Goal: Task Accomplishment & Management: Use online tool/utility

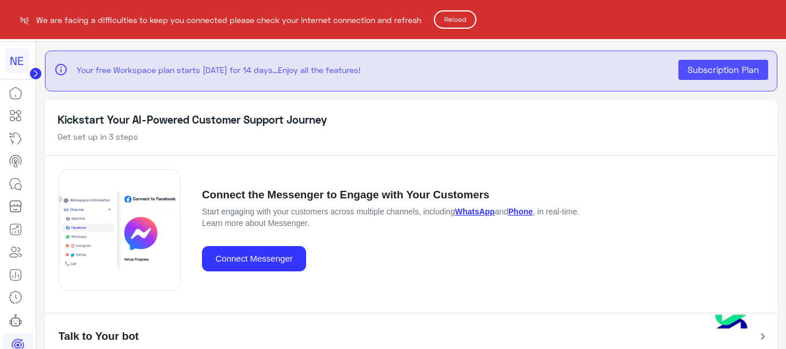
scroll to position [8, 0]
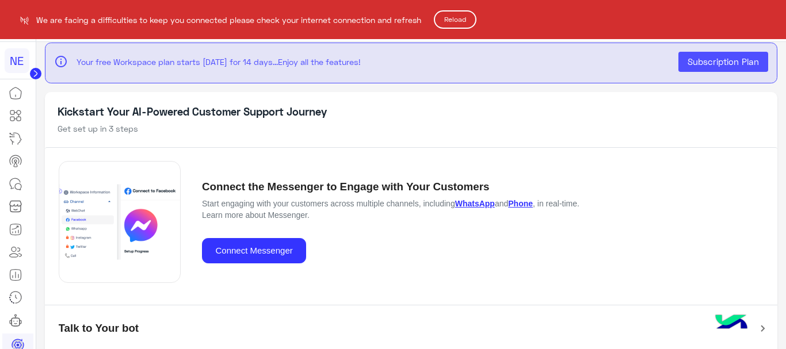
click at [454, 17] on button "Reload" at bounding box center [455, 19] width 43 height 18
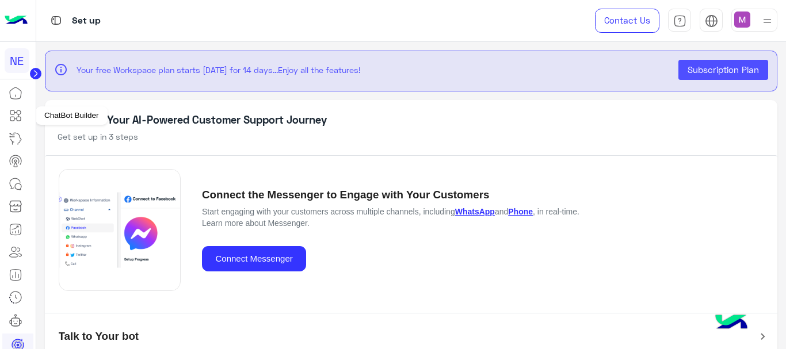
click at [14, 111] on icon at bounding box center [12, 113] width 4 height 4
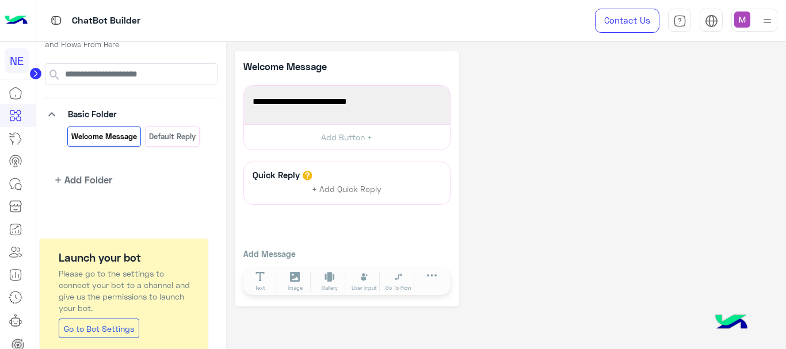
scroll to position [51, 0]
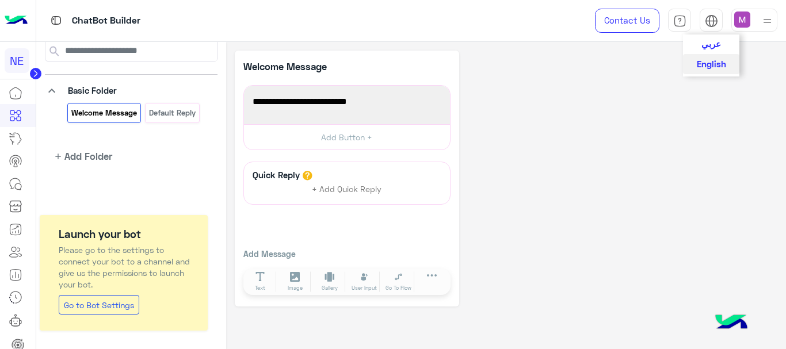
click at [717, 47] on span "عربي" at bounding box center [712, 44] width 20 height 10
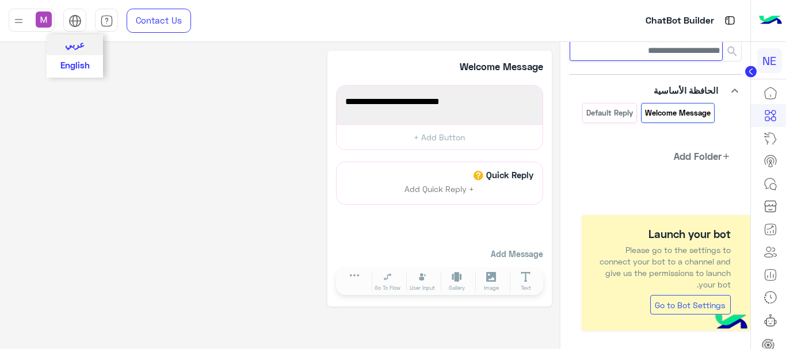
click at [717, 47] on input at bounding box center [646, 50] width 153 height 21
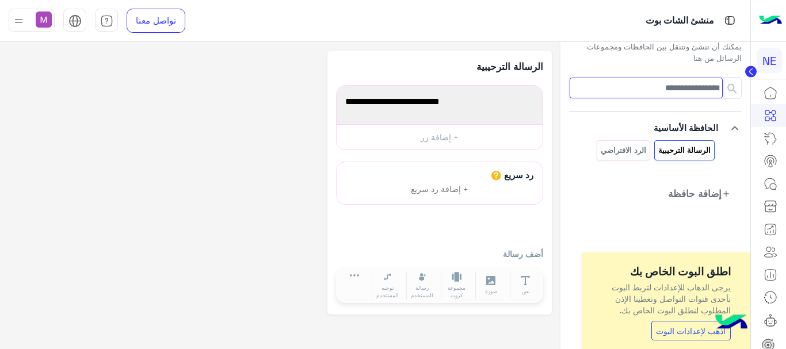
scroll to position [0, 0]
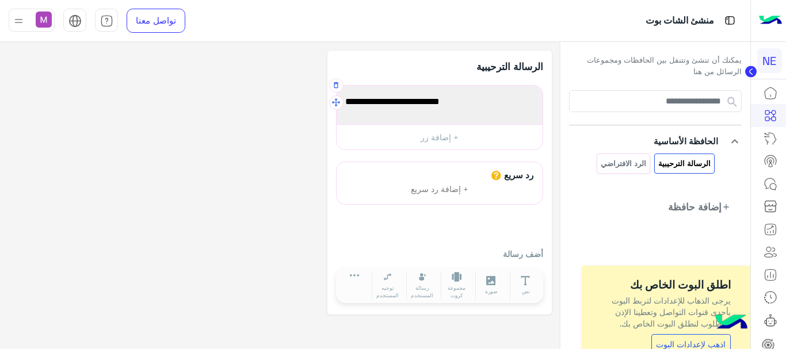
click at [381, 104] on span "Welcome to your first flow!" at bounding box center [439, 101] width 189 height 15
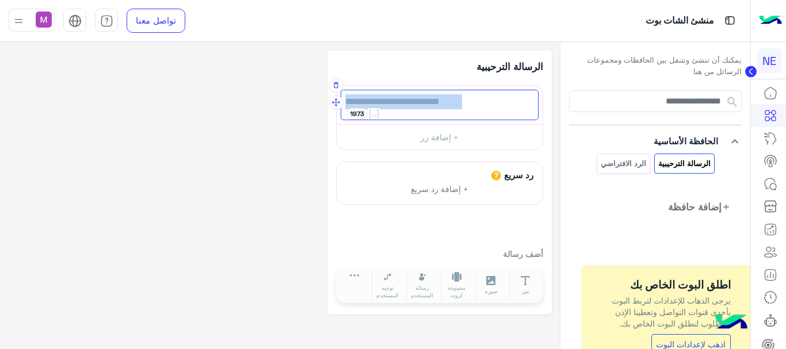
drag, startPoint x: 462, startPoint y: 101, endPoint x: 348, endPoint y: 102, distance: 114.6
click at [348, 102] on span "Welcome to your first flow!" at bounding box center [439, 101] width 189 height 15
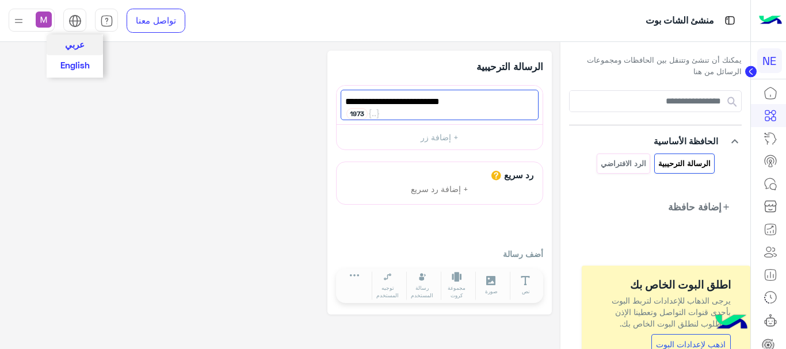
click at [78, 24] on img at bounding box center [75, 20] width 13 height 13
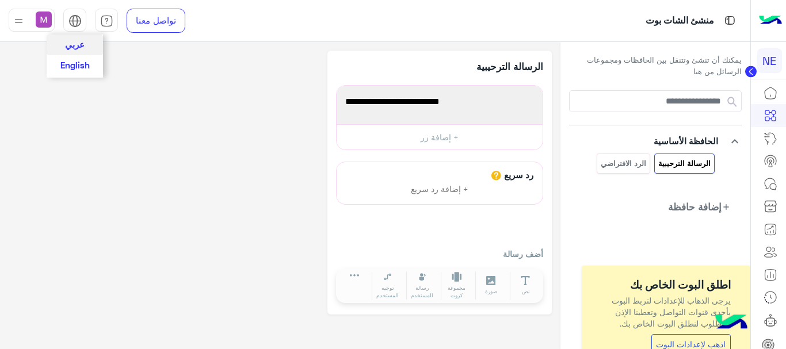
click at [78, 24] on img at bounding box center [75, 20] width 13 height 13
click at [73, 60] on span "English" at bounding box center [74, 64] width 29 height 10
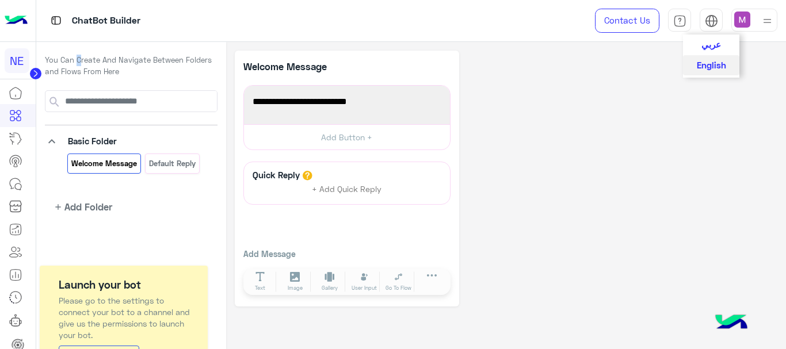
click at [73, 60] on p "You Can Create And Navigate Between Folders and Flows From Here" at bounding box center [131, 66] width 173 height 22
click at [335, 107] on span "Welcome to your first flow!" at bounding box center [347, 101] width 189 height 15
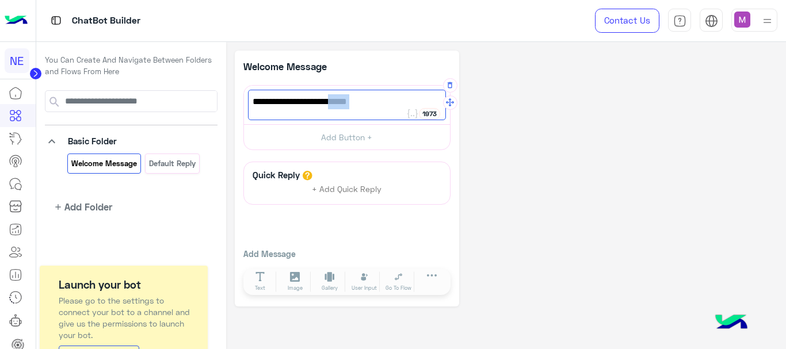
click at [335, 107] on span "Welcome to your first flow!" at bounding box center [347, 101] width 189 height 15
click at [372, 107] on span "Welcome to your first flow!" at bounding box center [347, 101] width 189 height 15
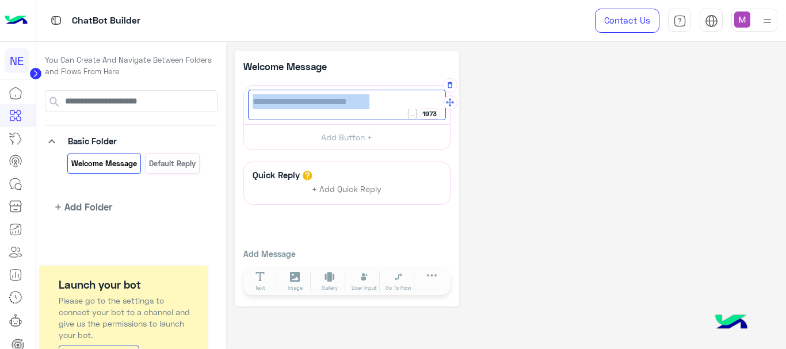
click at [372, 107] on span "Welcome to your first flow!" at bounding box center [347, 101] width 189 height 15
type textarea "*"
type textarea "**********"
click at [349, 138] on button "Add Button +" at bounding box center [347, 137] width 206 height 26
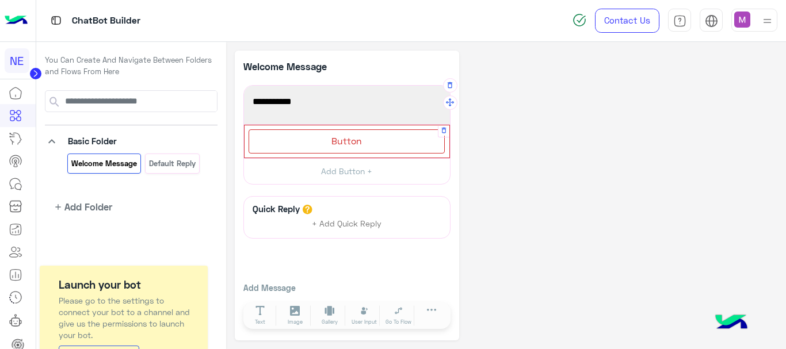
click at [363, 138] on div "Button" at bounding box center [347, 142] width 196 height 24
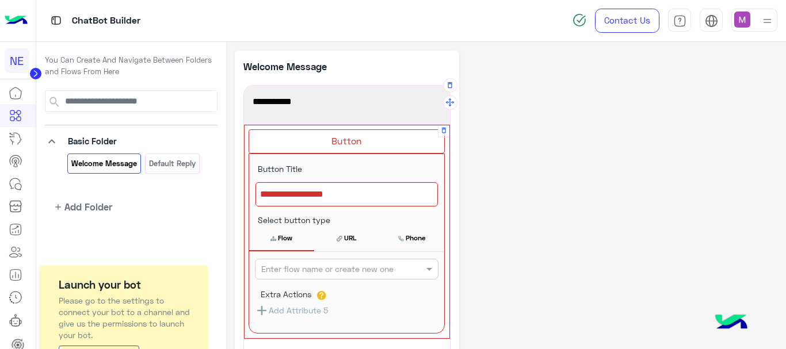
click at [350, 195] on div at bounding box center [347, 194] width 182 height 24
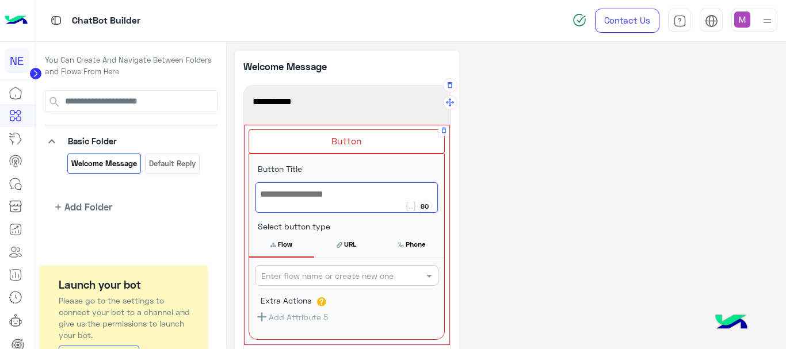
click at [350, 195] on div at bounding box center [347, 197] width 182 height 31
type textarea "*******"
click at [421, 277] on div at bounding box center [347, 275] width 182 height 13
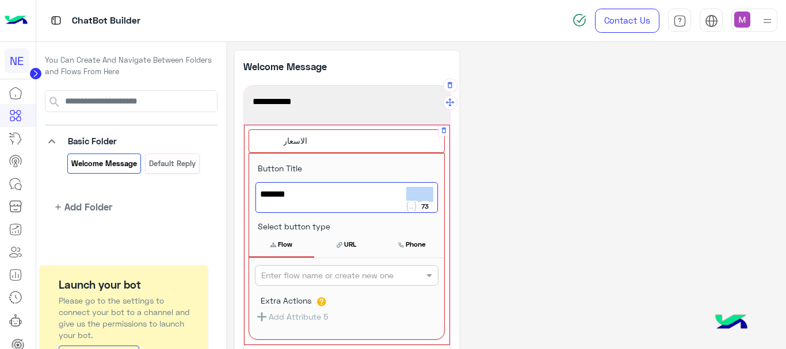
drag, startPoint x: 397, startPoint y: 197, endPoint x: 433, endPoint y: 196, distance: 35.7
click at [433, 196] on span "الاسعار" at bounding box center [346, 194] width 173 height 15
click at [410, 208] on icon at bounding box center [411, 206] width 10 height 9
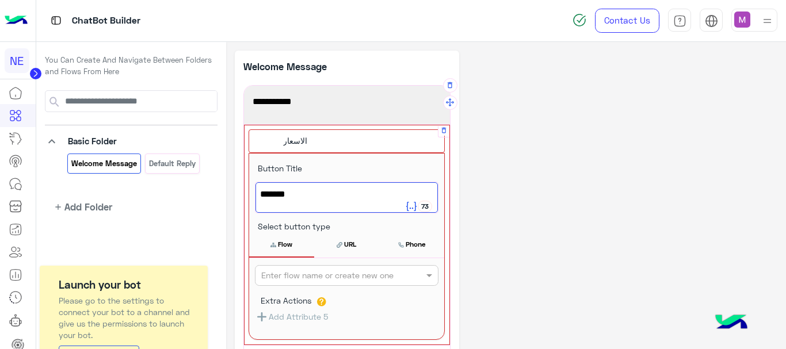
click at [410, 208] on icon at bounding box center [411, 206] width 10 height 9
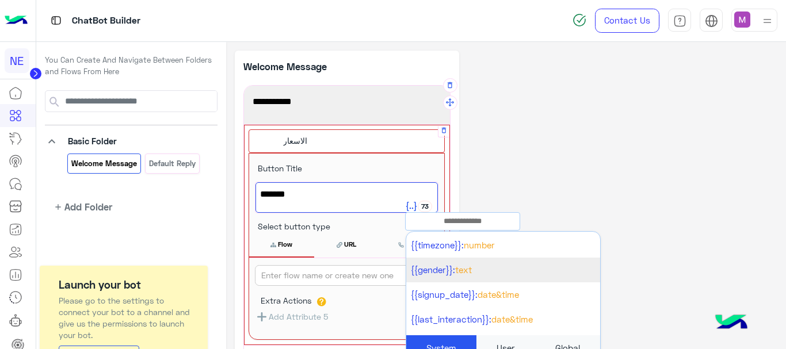
scroll to position [230, 0]
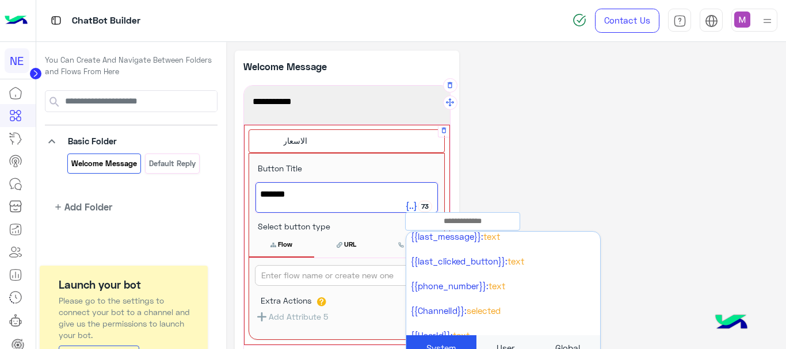
click at [505, 347] on div "User" at bounding box center [506, 349] width 59 height 26
click at [505, 347] on div "**********" at bounding box center [506, 289] width 543 height 477
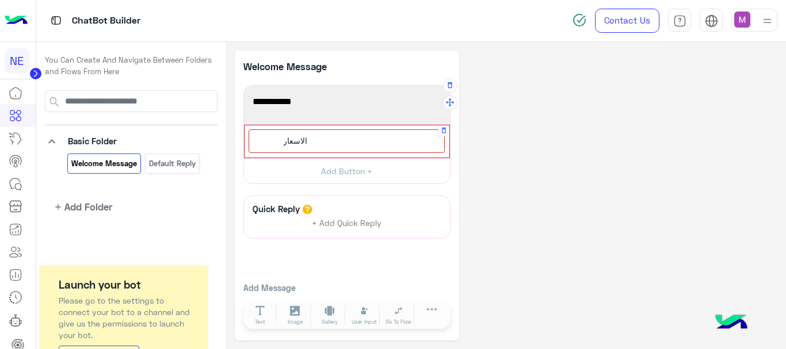
click at [325, 144] on div "الاسعار" at bounding box center [347, 142] width 196 height 24
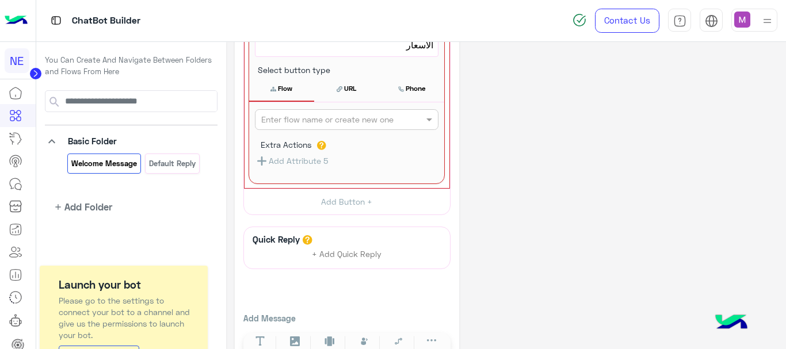
scroll to position [173, 0]
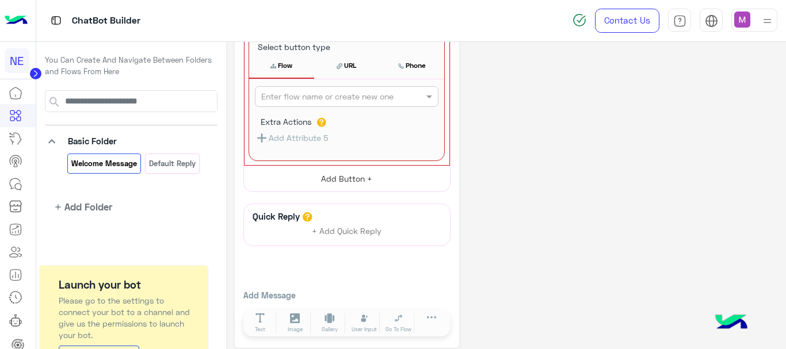
click at [341, 182] on button "Add Button +" at bounding box center [347, 179] width 206 height 26
click at [341, 182] on div "**********" at bounding box center [347, 52] width 207 height 280
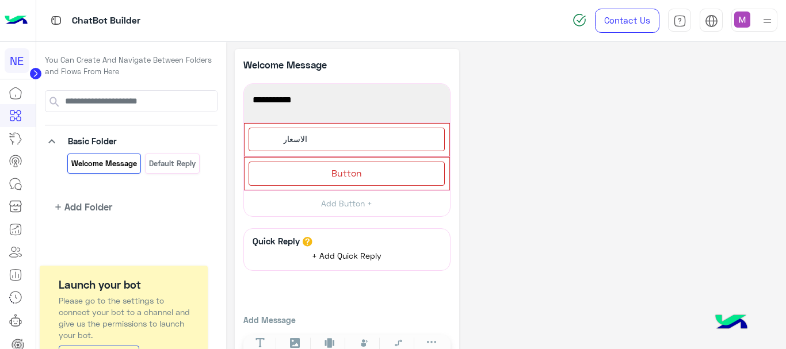
click at [343, 253] on span "+ Add Quick Reply" at bounding box center [347, 256] width 70 height 10
click at [343, 253] on div at bounding box center [347, 211] width 225 height 325
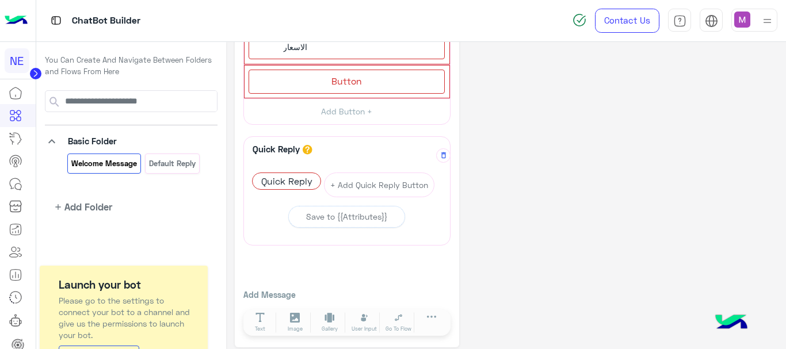
scroll to position [102, 0]
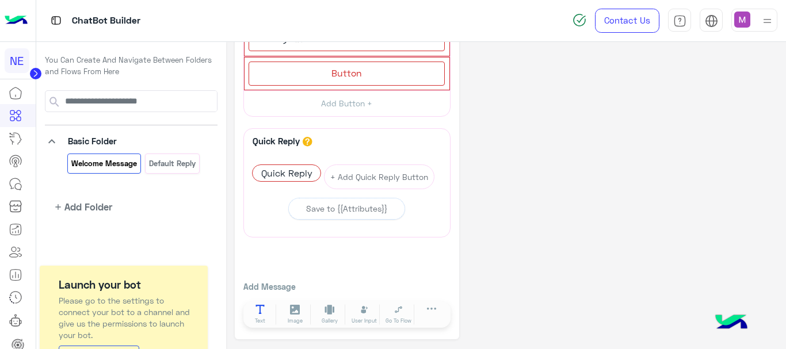
click at [267, 310] on button "Text" at bounding box center [261, 315] width 32 height 21
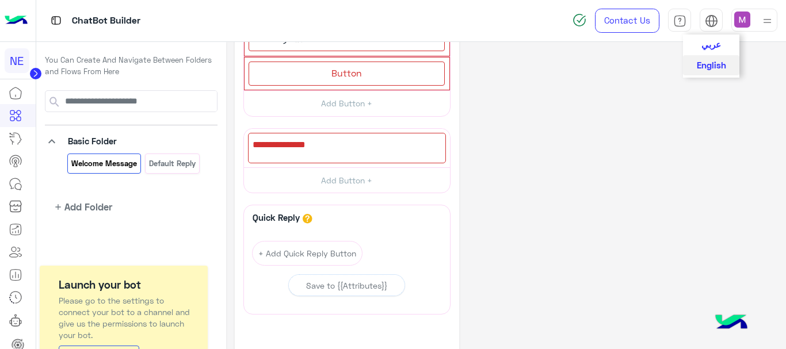
click at [719, 20] on div "عربي English" at bounding box center [711, 20] width 23 height 23
click at [710, 66] on span "English" at bounding box center [711, 64] width 29 height 10
click at [711, 48] on span "عربي" at bounding box center [712, 44] width 20 height 10
click at [226, 48] on div "You Can Create And Navigate Between Folders and Flows From Here keyboard_arrow_…" at bounding box center [131, 141] width 190 height 199
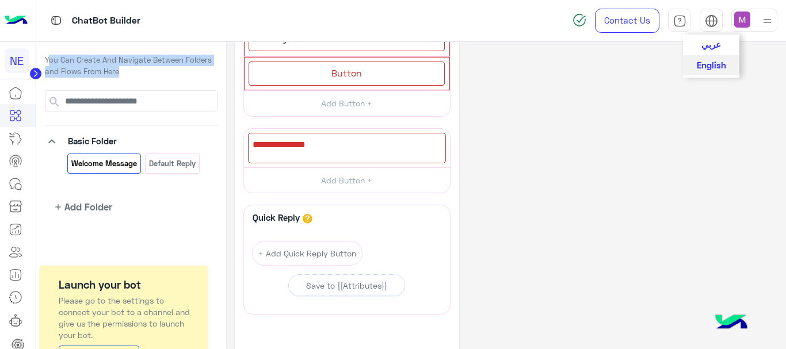
click at [226, 48] on div "You Can Create And Navigate Between Folders and Flows From Here keyboard_arrow_…" at bounding box center [131, 141] width 190 height 199
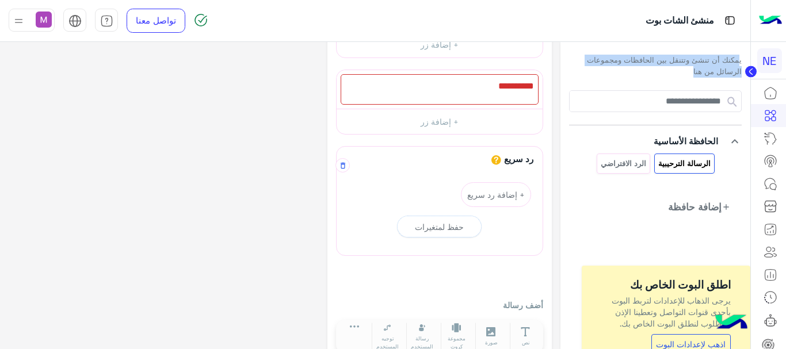
scroll to position [173, 0]
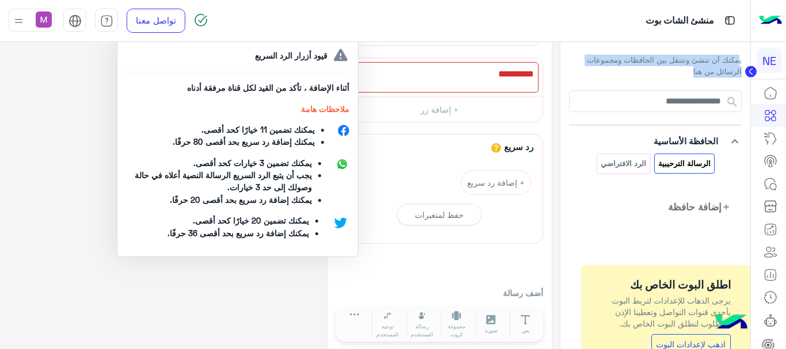
click at [501, 150] on icon at bounding box center [497, 148] width 10 height 10
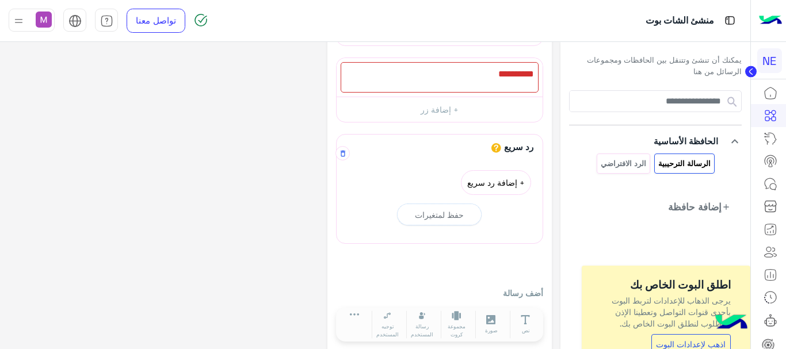
click at [499, 182] on button "+ إضافة رد سريع" at bounding box center [496, 182] width 70 height 25
click at [494, 184] on span "رد سريع" at bounding box center [497, 179] width 68 height 16
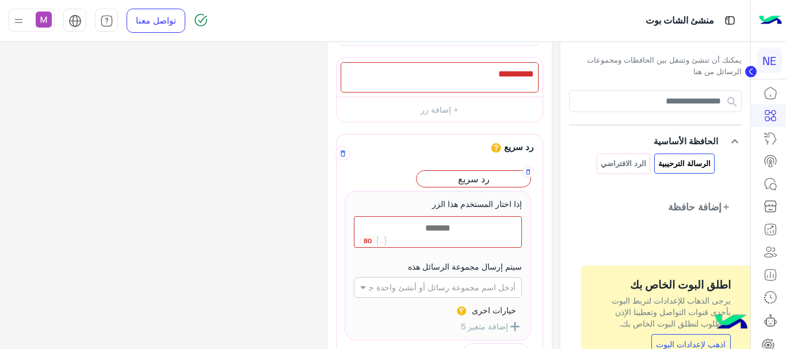
click at [494, 184] on span "رد سريع" at bounding box center [474, 179] width 114 height 16
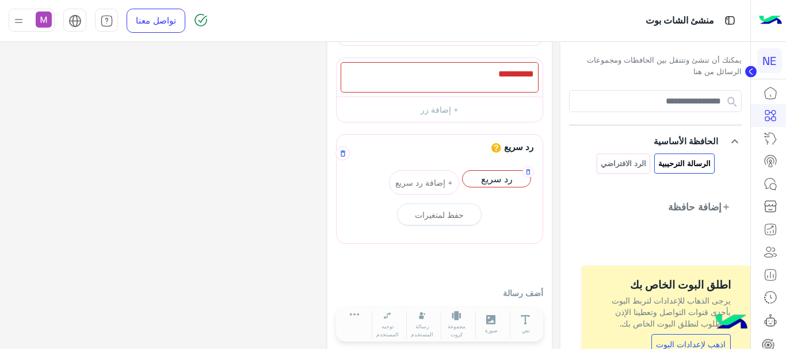
click at [494, 184] on span "رد سريع" at bounding box center [497, 179] width 68 height 16
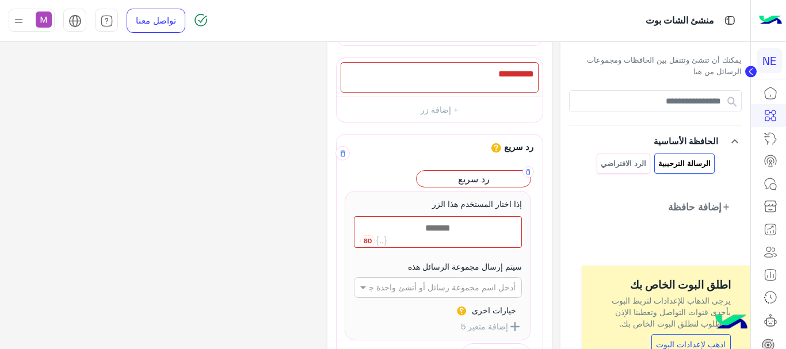
click at [481, 230] on div at bounding box center [438, 232] width 167 height 31
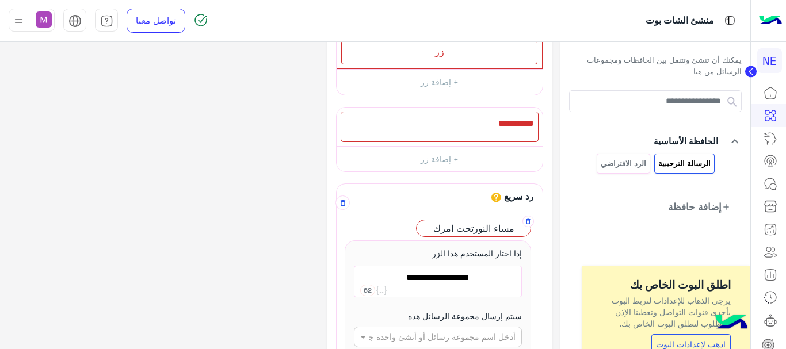
scroll to position [58, 0]
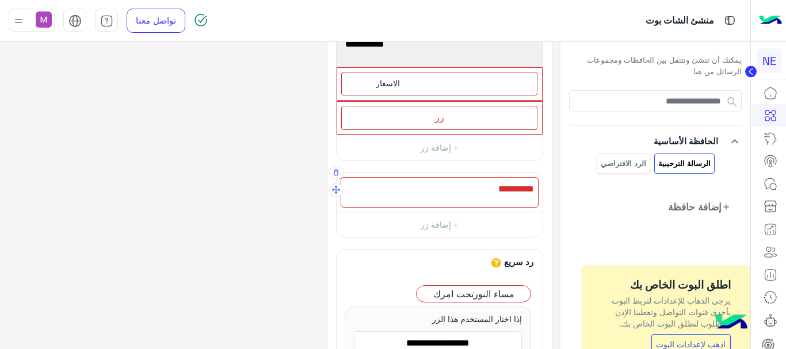
type textarea "**********"
click at [463, 190] on div at bounding box center [440, 192] width 198 height 31
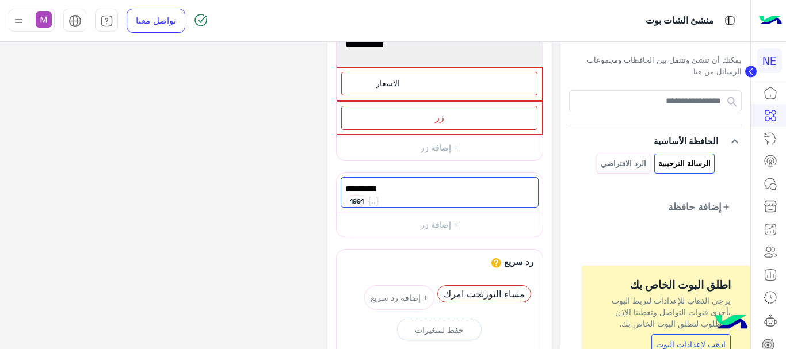
type textarea "********"
click at [423, 250] on div "رد سريع يجب أن يكون الرد السريع أو رسالة المستخدم بعد محتوى رسالة كرسالة نصية أ…" at bounding box center [440, 304] width 206 height 108
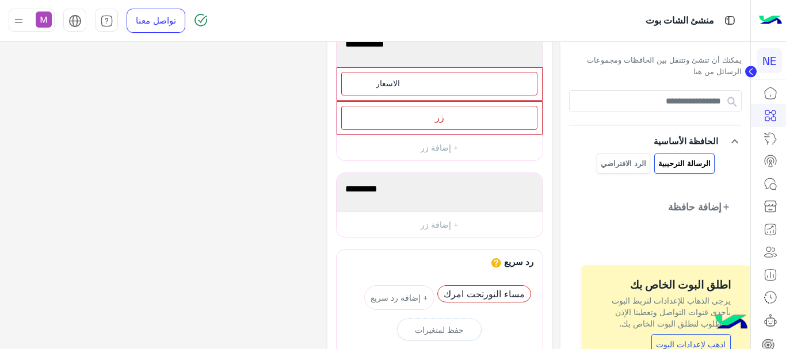
click at [423, 250] on div "رد سريع يجب أن يكون الرد السريع أو رسالة المستخدم بعد محتوى رسالة كرسالة نصية أ…" at bounding box center [440, 304] width 206 height 108
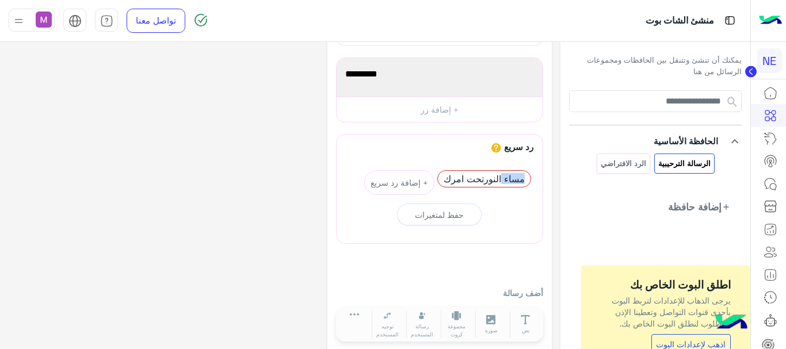
scroll to position [187, 0]
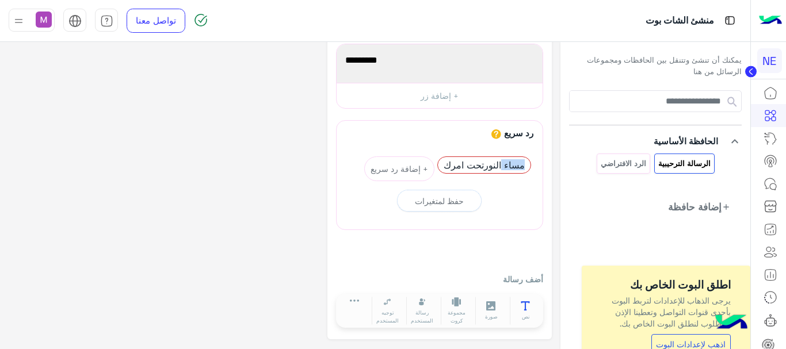
click at [524, 309] on icon at bounding box center [526, 307] width 10 height 10
click at [524, 309] on div at bounding box center [440, 102] width 225 height 476
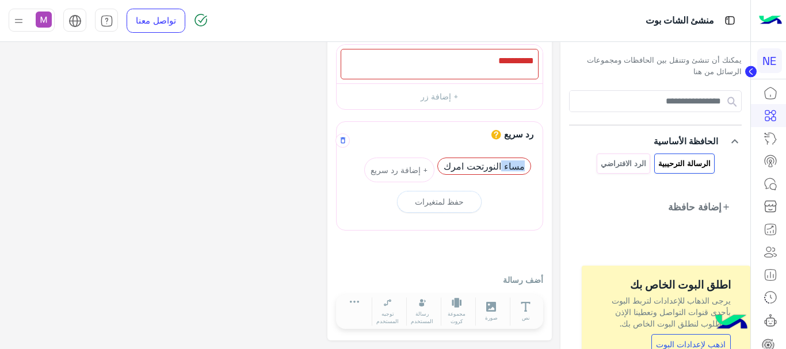
scroll to position [264, 0]
click at [507, 253] on div "رد سريع يجب أن يكون الرد السريع أو رسالة المستخدم بعد محتوى رسالة كرسالة نصية أ…" at bounding box center [439, 225] width 207 height 211
click at [442, 197] on div "حفظ لمتغيرات" at bounding box center [439, 201] width 49 height 12
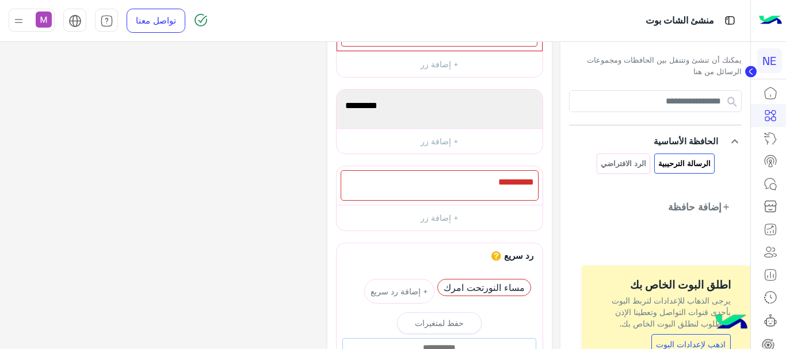
scroll to position [114, 0]
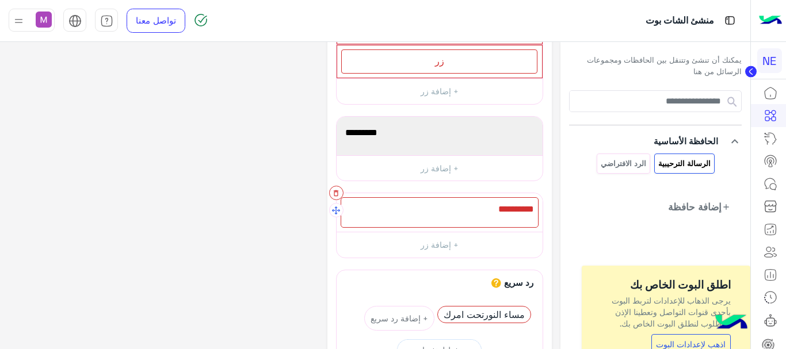
click at [336, 195] on icon "button" at bounding box center [336, 193] width 8 height 8
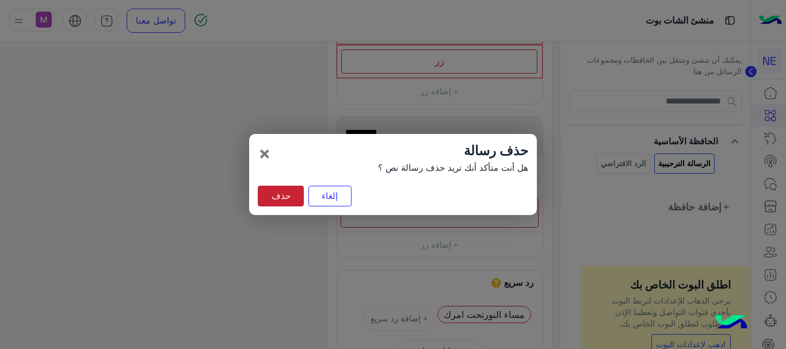
click at [293, 191] on button "حذف" at bounding box center [281, 196] width 46 height 21
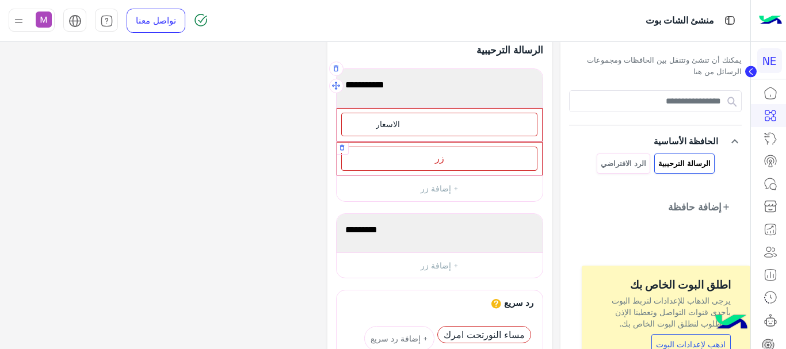
scroll to position [0, 0]
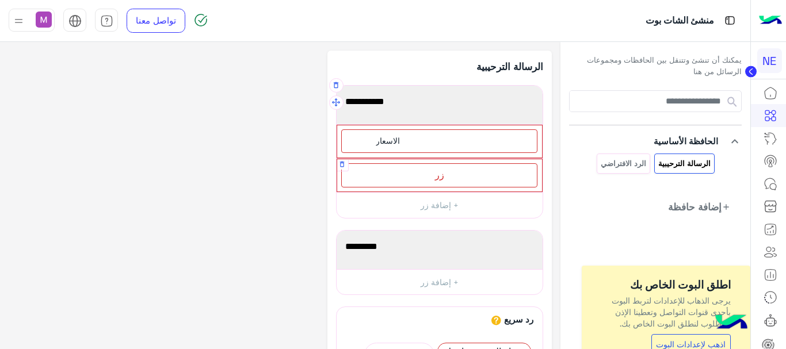
click at [436, 177] on div "زر" at bounding box center [439, 175] width 196 height 24
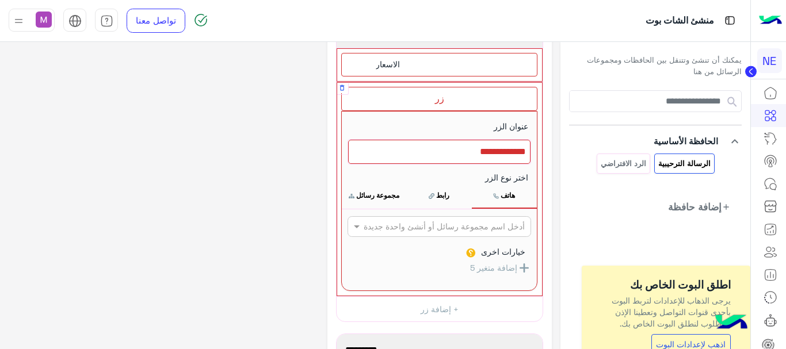
scroll to position [58, 0]
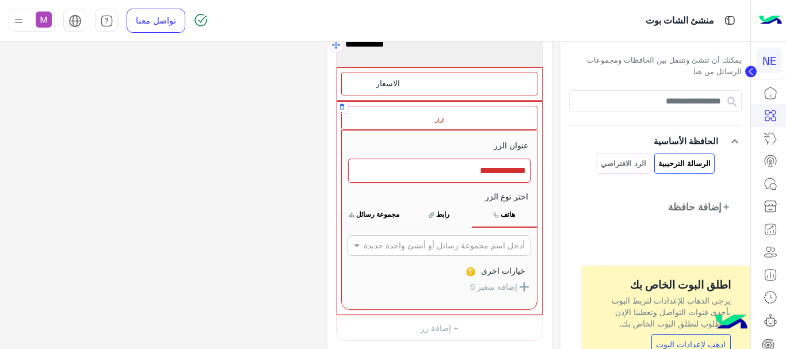
click at [452, 174] on div at bounding box center [439, 171] width 182 height 24
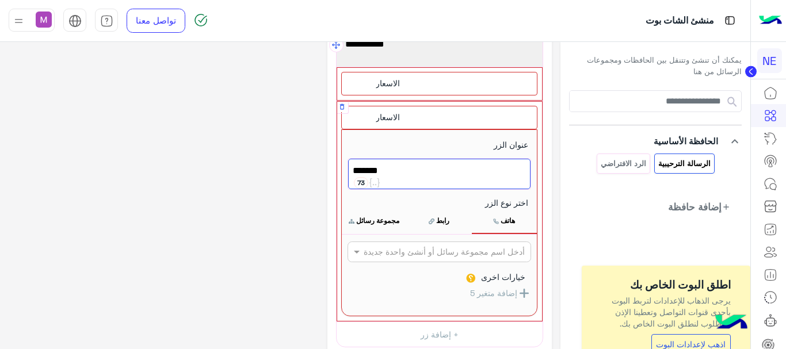
type textarea "*******"
click at [392, 253] on input "text" at bounding box center [458, 252] width 133 height 12
click at [492, 272] on b "الرسالة الترحيبية" at bounding box center [498, 275] width 56 height 10
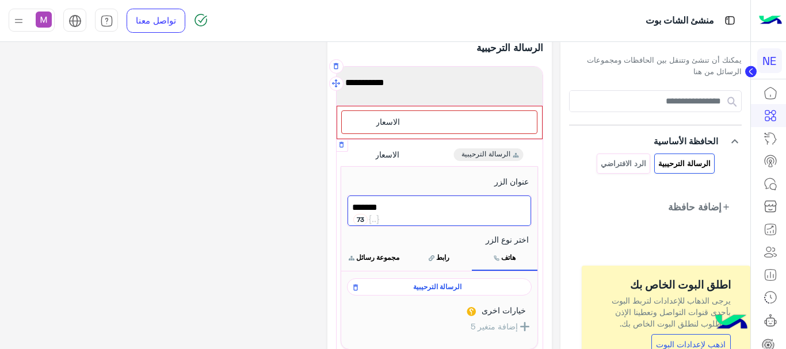
scroll to position [0, 0]
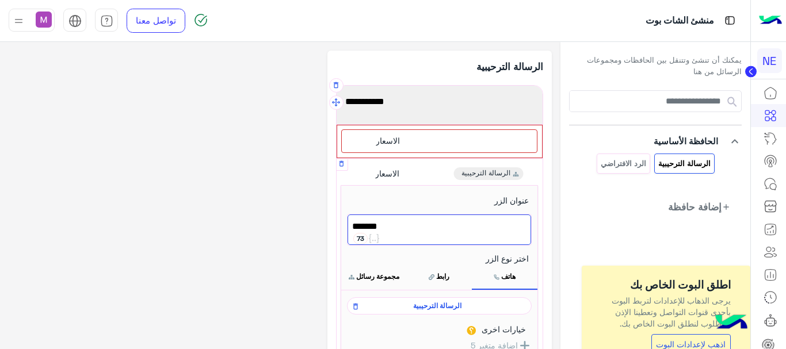
click at [383, 174] on span "الاسعار" at bounding box center [387, 174] width 24 height 10
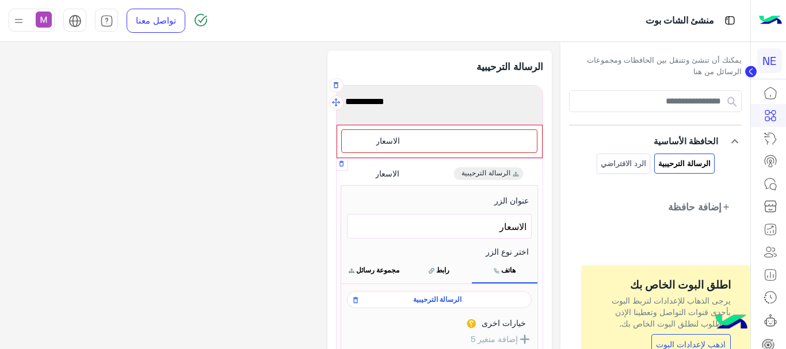
click at [478, 178] on span "الرسالة الترحيبية" at bounding box center [486, 174] width 49 height 10
click at [491, 172] on span "الرسالة الترحيبية" at bounding box center [486, 174] width 49 height 10
click at [378, 136] on span "الاسعار" at bounding box center [388, 141] width 24 height 10
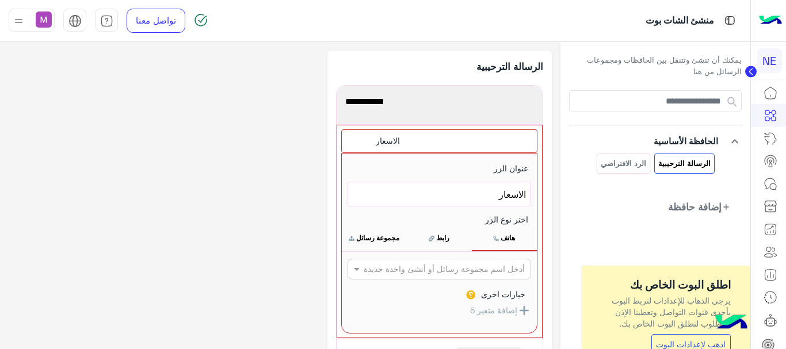
click at [501, 239] on button "هاتف" at bounding box center [504, 238] width 65 height 24
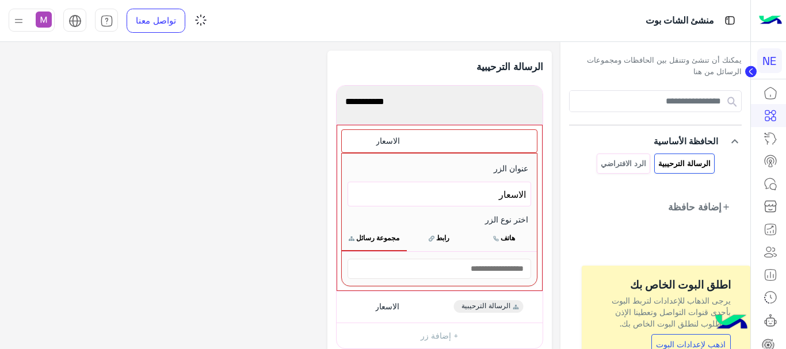
click at [501, 239] on button "هاتف" at bounding box center [504, 238] width 65 height 24
click at [438, 237] on button "رابط" at bounding box center [439, 238] width 65 height 24
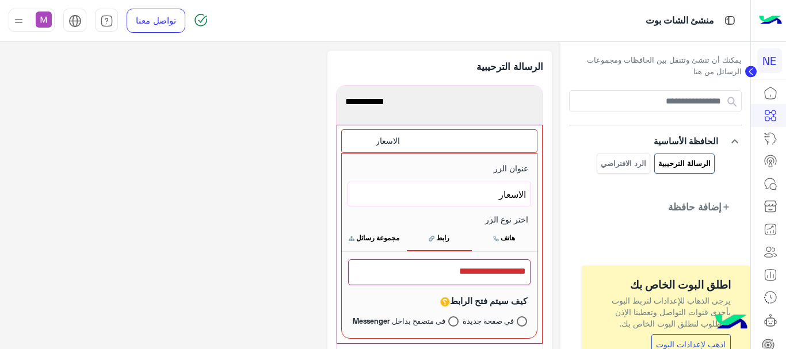
click at [381, 235] on button "مجموعة رسائل" at bounding box center [374, 238] width 65 height 24
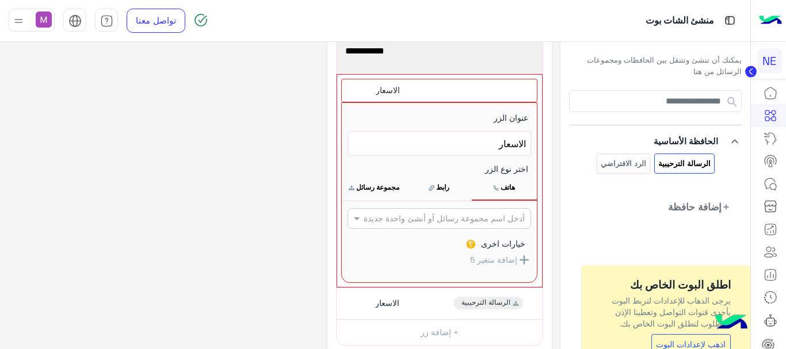
scroll to position [58, 0]
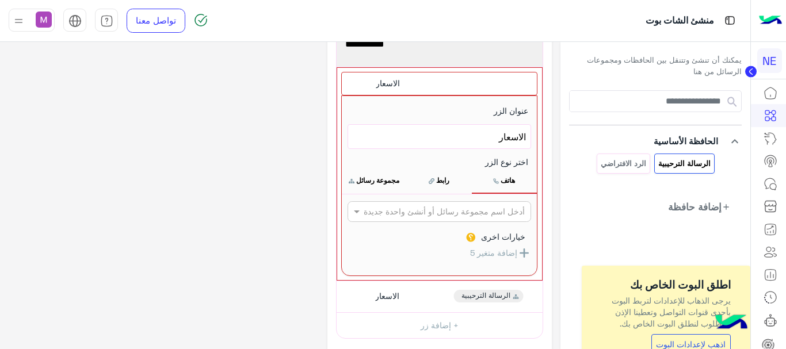
click at [421, 86] on div "الاسعار" at bounding box center [439, 84] width 196 height 24
click at [416, 134] on span "الاسعار" at bounding box center [439, 137] width 173 height 15
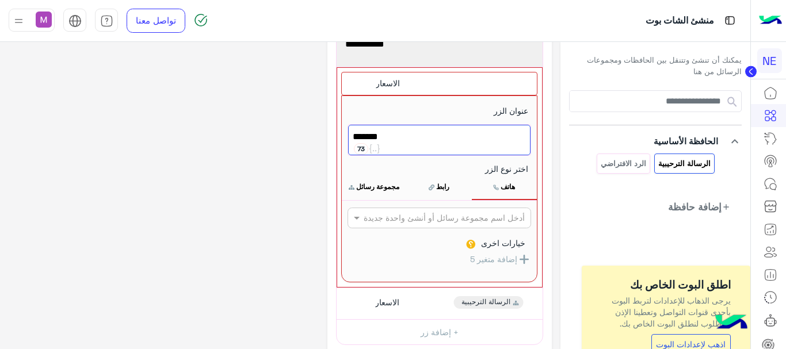
click at [500, 188] on button "هاتف" at bounding box center [504, 187] width 65 height 24
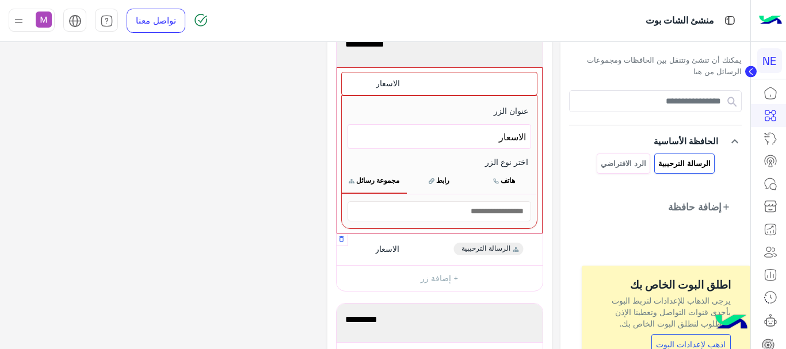
click at [393, 249] on span "الاسعار" at bounding box center [387, 249] width 24 height 10
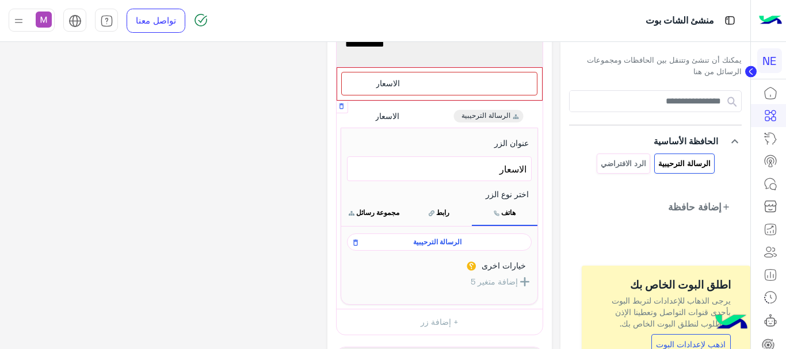
click at [393, 249] on div "الرسالة الترحيبية" at bounding box center [439, 242] width 185 height 17
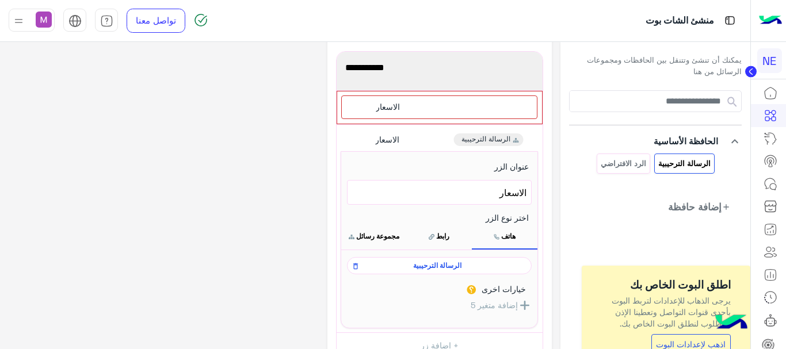
scroll to position [0, 0]
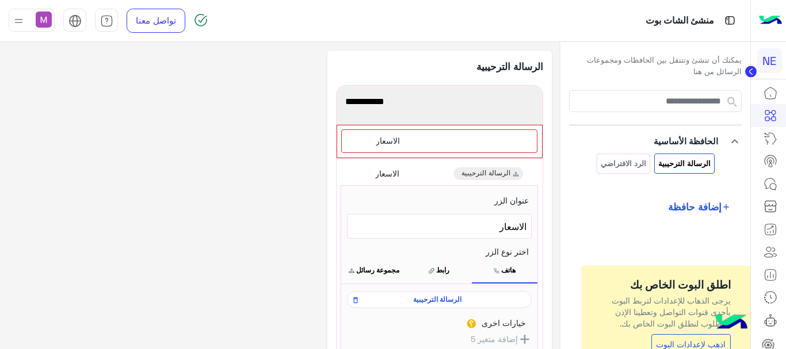
click at [683, 207] on span "إضافة حافظة" at bounding box center [695, 207] width 54 height 14
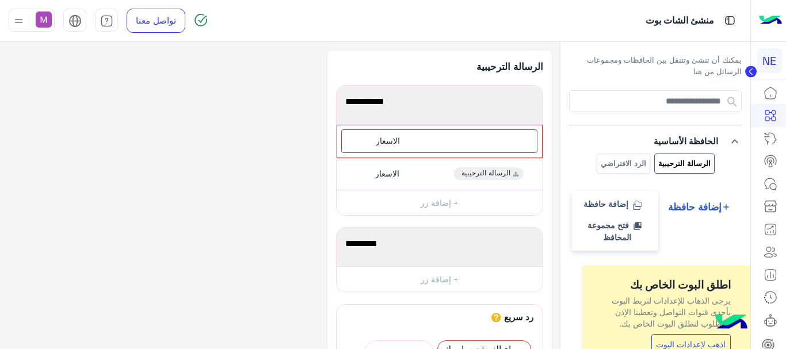
click at [683, 207] on span "إضافة حافظة" at bounding box center [695, 207] width 54 height 14
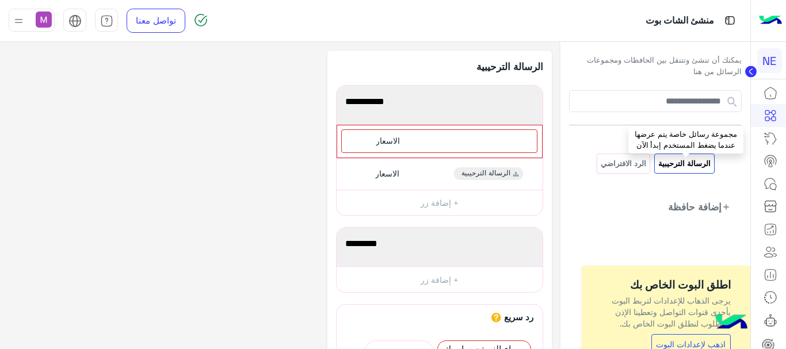
click at [678, 162] on p "الرسالة الترحيبية" at bounding box center [685, 163] width 54 height 13
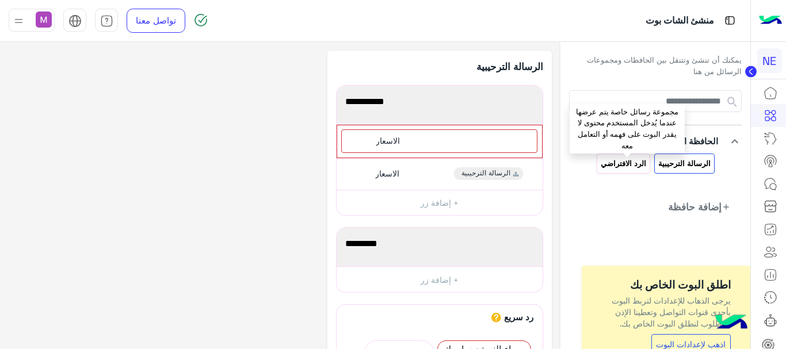
click at [626, 165] on p "الرد الافتراضي" at bounding box center [623, 163] width 47 height 13
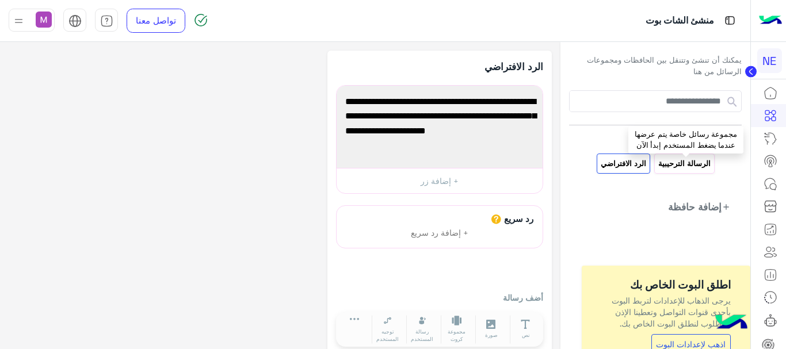
click at [676, 169] on p "الرسالة الترحيبية" at bounding box center [685, 163] width 54 height 13
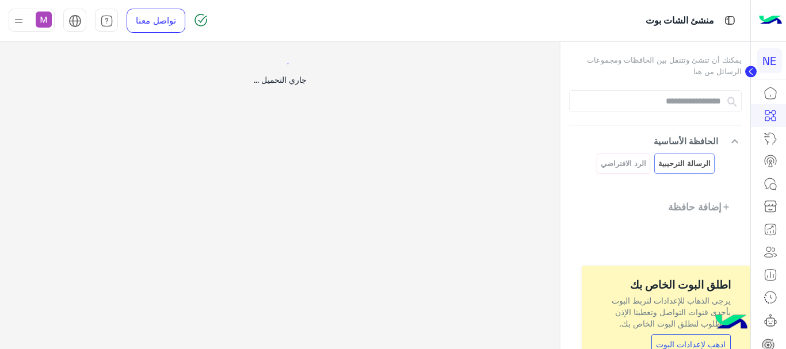
click at [676, 169] on div at bounding box center [393, 174] width 786 height 349
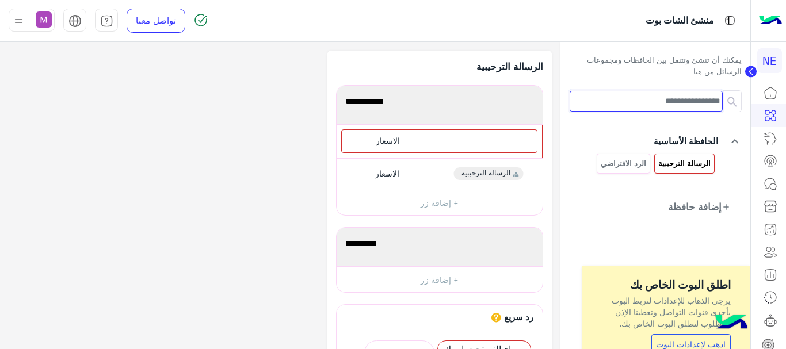
click at [675, 102] on input at bounding box center [646, 101] width 153 height 21
click at [710, 206] on span "إضافة حافظة" at bounding box center [695, 207] width 54 height 14
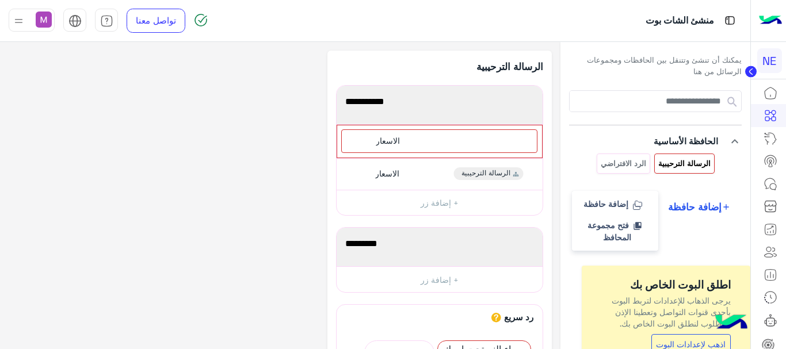
click at [710, 206] on span "إضافة حافظة" at bounding box center [695, 207] width 54 height 14
click at [336, 104] on icon "button" at bounding box center [336, 104] width 2 height 3
drag, startPoint x: 336, startPoint y: 104, endPoint x: 355, endPoint y: 107, distance: 18.6
drag, startPoint x: 355, startPoint y: 107, endPoint x: 363, endPoint y: 110, distance: 9.1
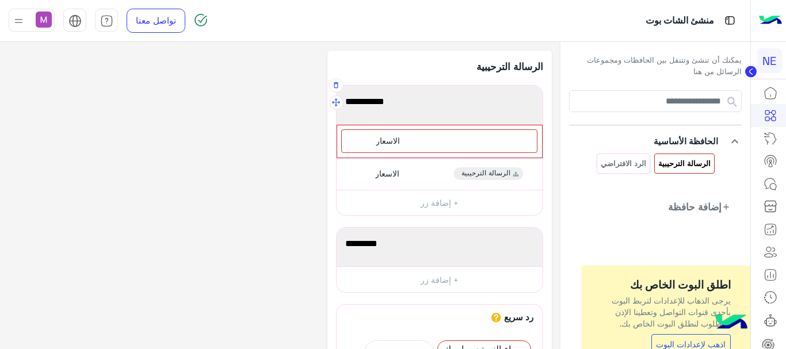
click at [363, 110] on div "مساء الخير" at bounding box center [440, 105] width 198 height 31
click at [0, 0] on div "1989" at bounding box center [0, 0] width 0 height 0
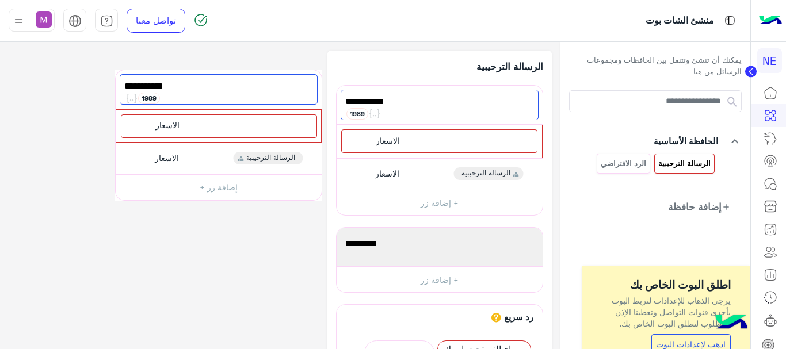
drag, startPoint x: 340, startPoint y: 103, endPoint x: 116, endPoint y: 73, distance: 225.4
click at [116, 74] on div "**********" at bounding box center [280, 288] width 543 height 474
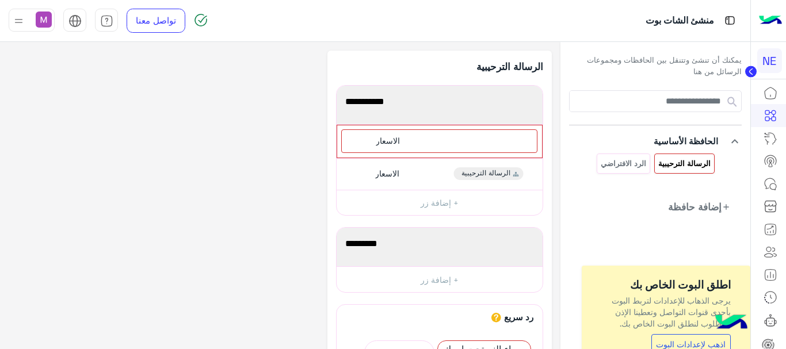
click at [116, 73] on div "**********" at bounding box center [280, 288] width 543 height 474
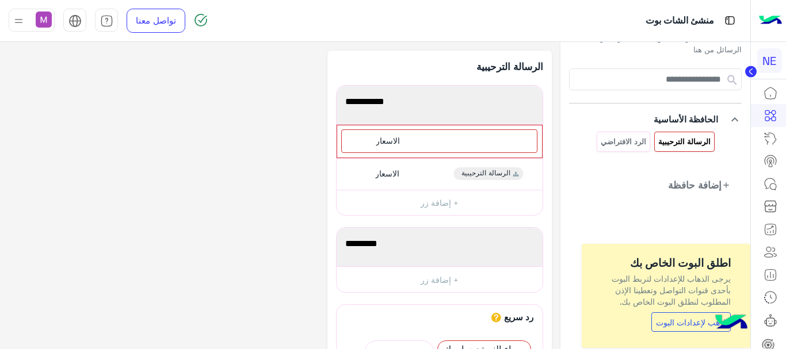
scroll to position [39, 0]
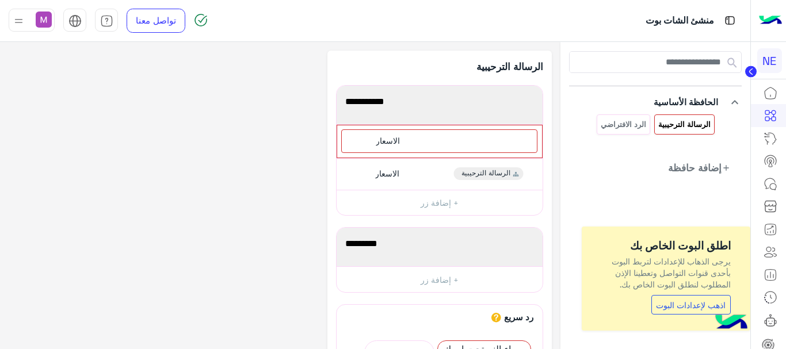
click at [677, 306] on link "اذهب لإعدادات البوت" at bounding box center [691, 305] width 79 height 20
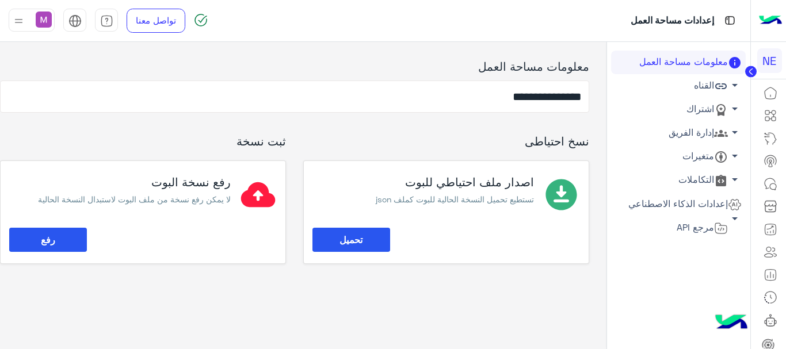
click at [343, 244] on button "تحميل" at bounding box center [352, 240] width 78 height 24
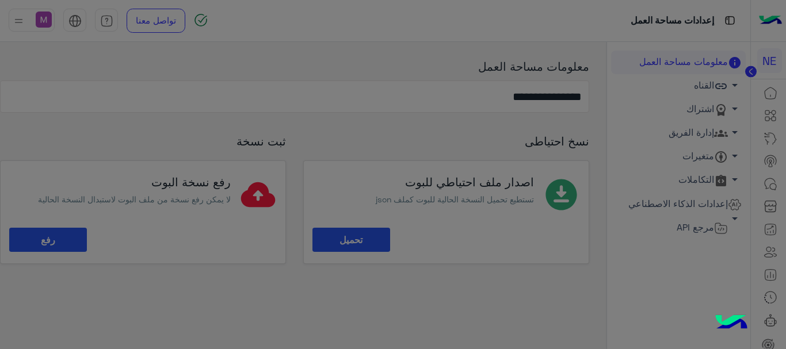
click at [343, 226] on div "إلغاء" at bounding box center [393, 213] width 271 height 24
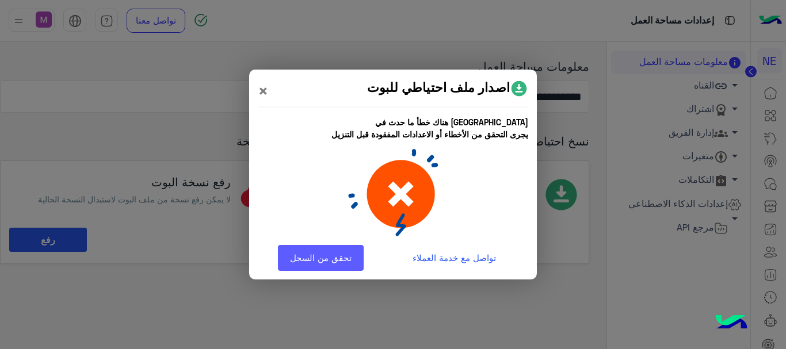
click at [339, 262] on link "تحقق من السجل" at bounding box center [321, 258] width 86 height 26
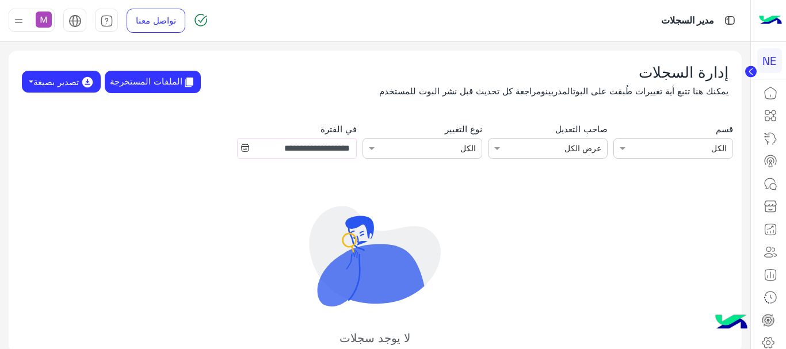
click at [656, 152] on input "text" at bounding box center [688, 149] width 75 height 12
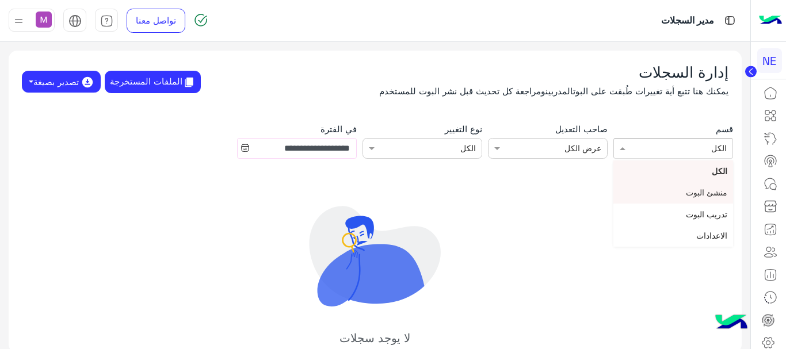
click at [692, 190] on span "منشئ البوت" at bounding box center [706, 193] width 41 height 10
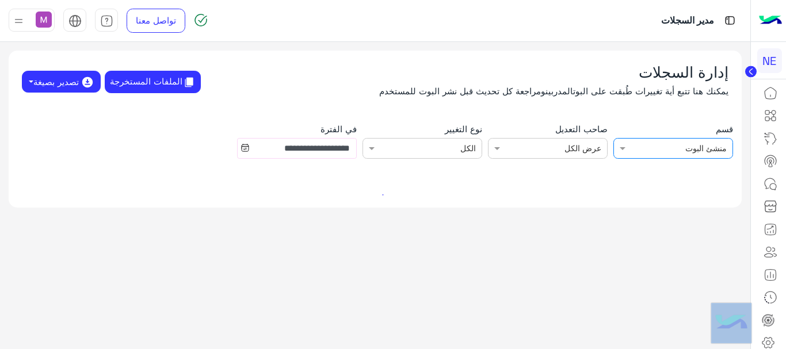
click at [692, 190] on div at bounding box center [376, 195] width 728 height 20
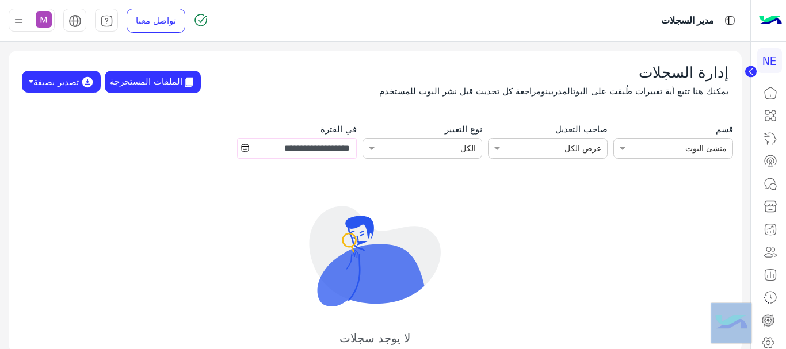
click at [557, 151] on input "text" at bounding box center [563, 149] width 75 height 12
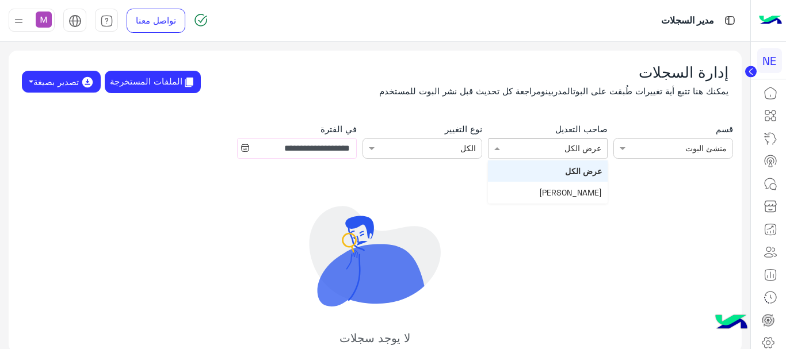
click at [557, 151] on input "text" at bounding box center [563, 149] width 75 height 12
click at [562, 190] on span "[PERSON_NAME]" at bounding box center [570, 193] width 63 height 10
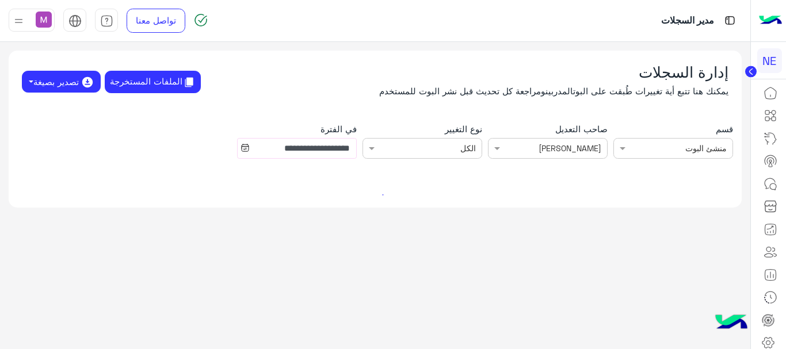
click at [562, 190] on div at bounding box center [376, 195] width 728 height 20
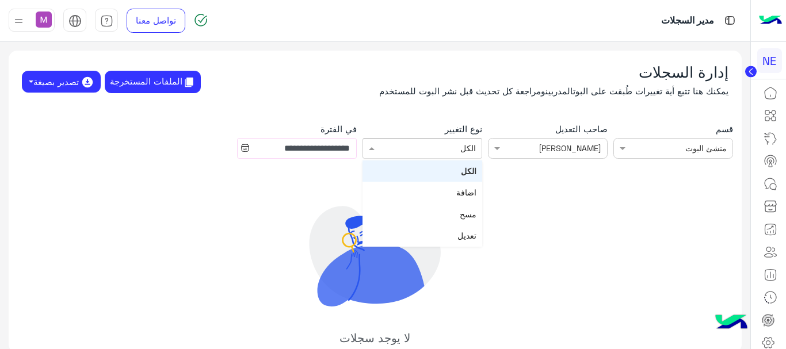
click at [432, 153] on input "text" at bounding box center [438, 149] width 75 height 12
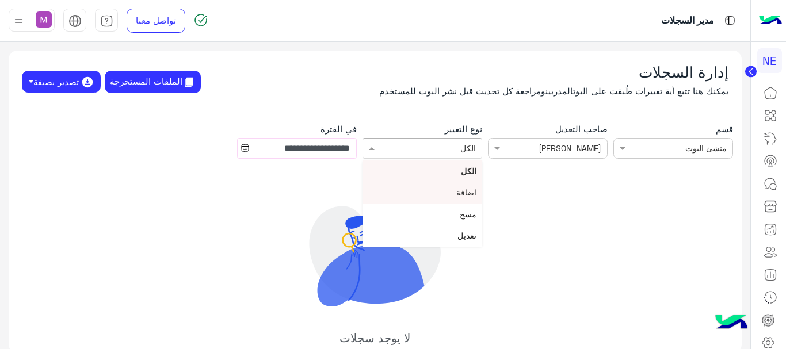
click at [443, 192] on div "اضافة" at bounding box center [423, 192] width 120 height 21
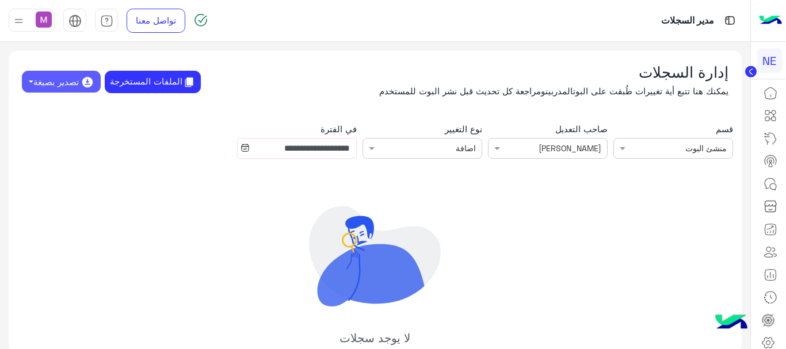
click at [77, 82] on button "تصدير بصيغة" at bounding box center [61, 82] width 79 height 22
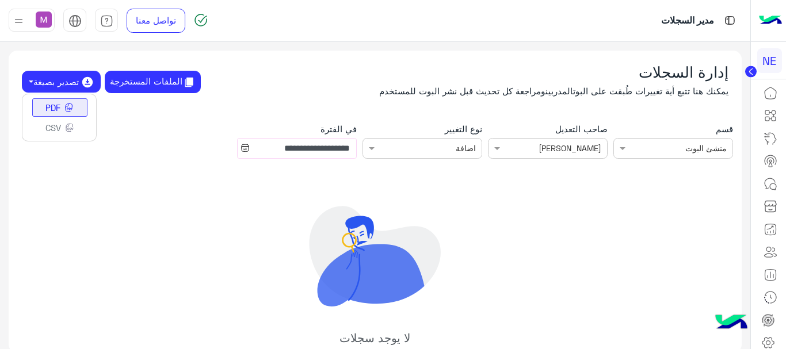
click at [68, 107] on button "PDF" at bounding box center [59, 107] width 55 height 18
click at [68, 107] on div "**********" at bounding box center [375, 202] width 733 height 303
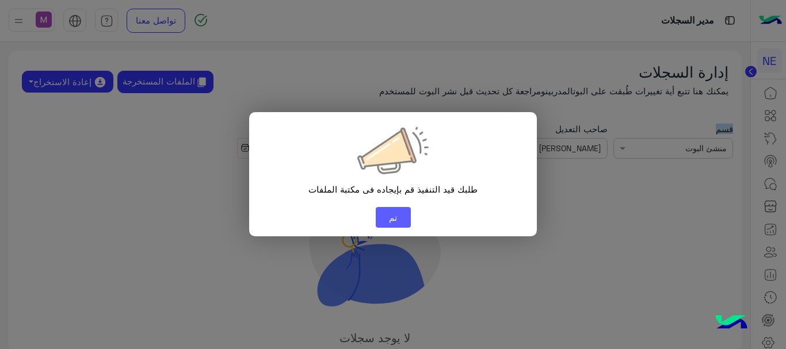
click at [395, 219] on button "تم" at bounding box center [393, 217] width 35 height 21
click at [395, 219] on div "طلبك قيد التنفيذ قم بإيجاده فى مكتبة الملفات تم" at bounding box center [393, 174] width 288 height 124
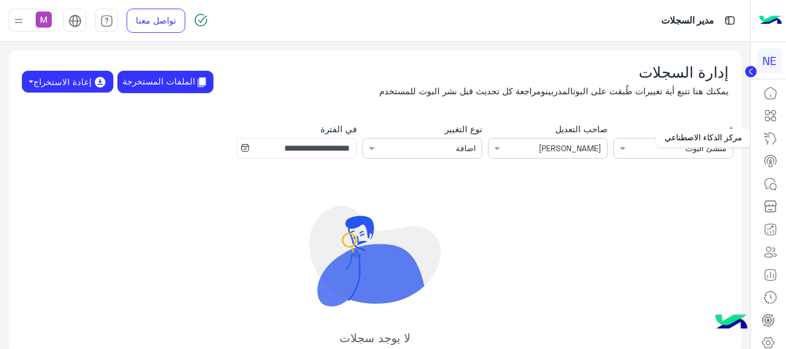
click at [769, 138] on icon at bounding box center [771, 139] width 14 height 14
click at [769, 127] on link at bounding box center [770, 115] width 31 height 23
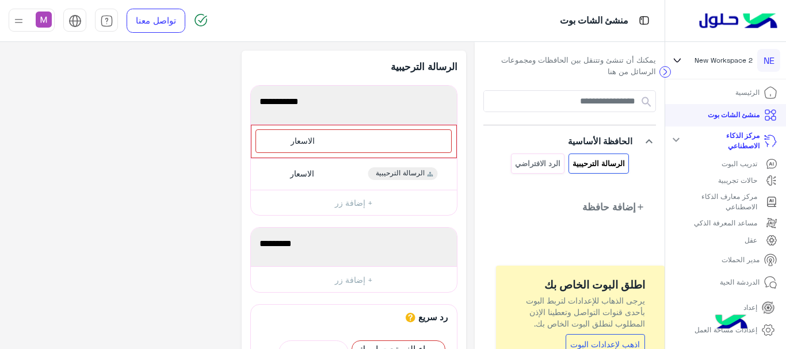
click at [744, 165] on p "تدريب البوت" at bounding box center [740, 164] width 36 height 10
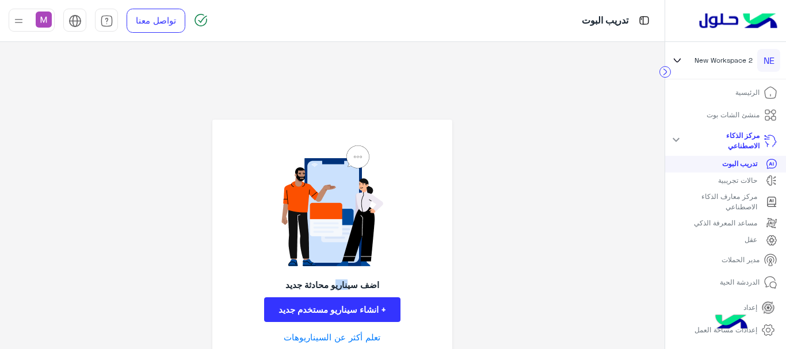
drag, startPoint x: 348, startPoint y: 286, endPoint x: 339, endPoint y: 283, distance: 9.7
click at [339, 283] on h3 "اضف سيناريو محادثة جديد" at bounding box center [333, 285] width 94 height 10
click at [362, 332] on link "تعلم أكثر عن السيناريوهات" at bounding box center [332, 337] width 97 height 13
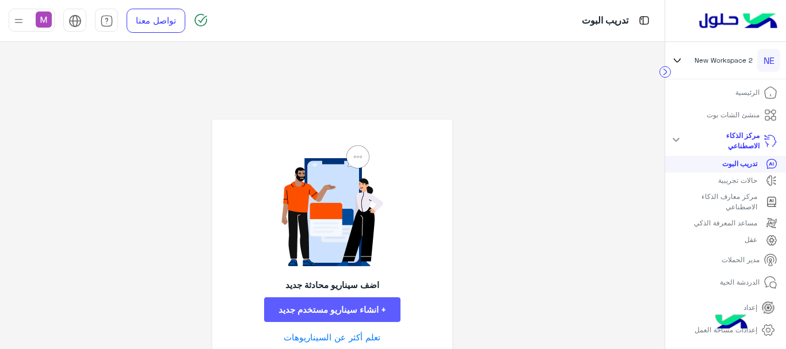
click at [347, 313] on button "+ انشاء سيناريو مستخدم جديد" at bounding box center [332, 310] width 136 height 25
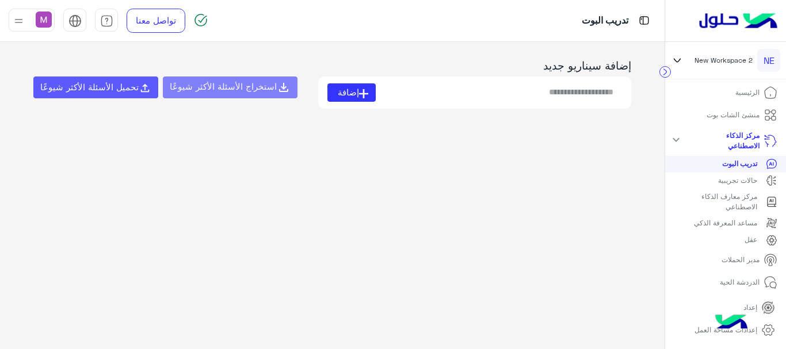
click at [124, 89] on span "تحميل الأسئلة الأكثر شيوعًا" at bounding box center [89, 87] width 98 height 10
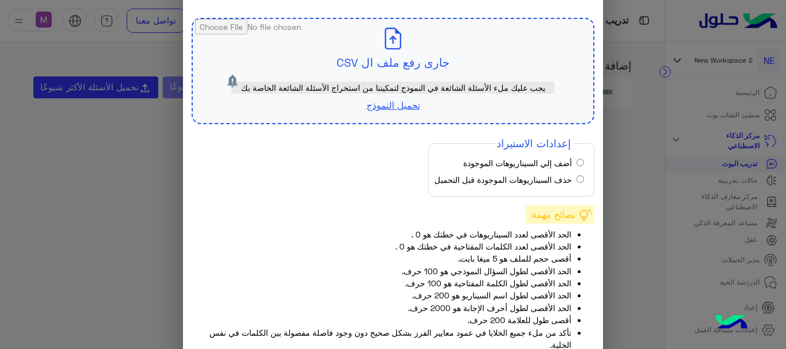
click at [394, 108] on link "تحميل النموذج" at bounding box center [394, 105] width 54 height 11
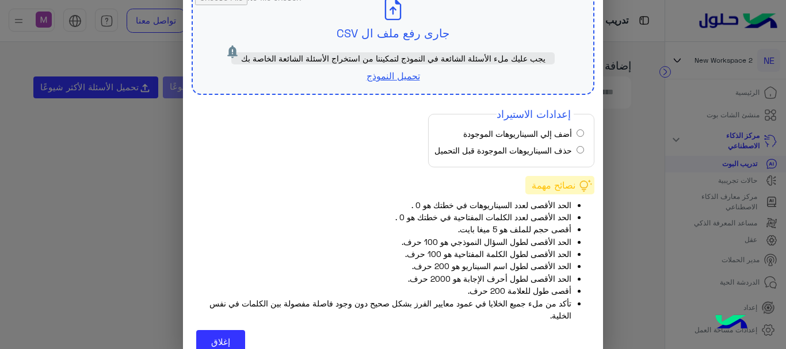
scroll to position [28, 0]
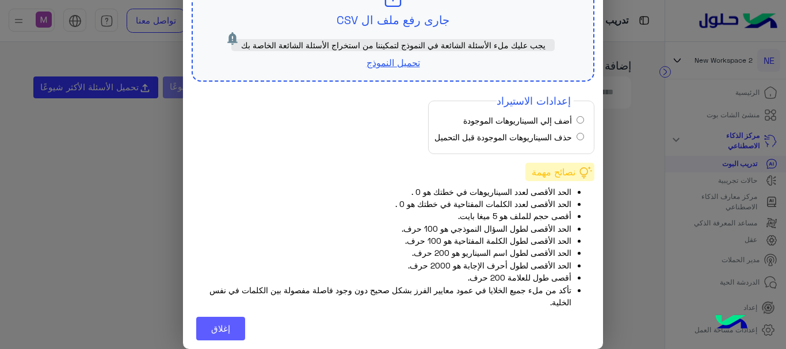
click at [229, 324] on button "إغلاق" at bounding box center [220, 329] width 49 height 24
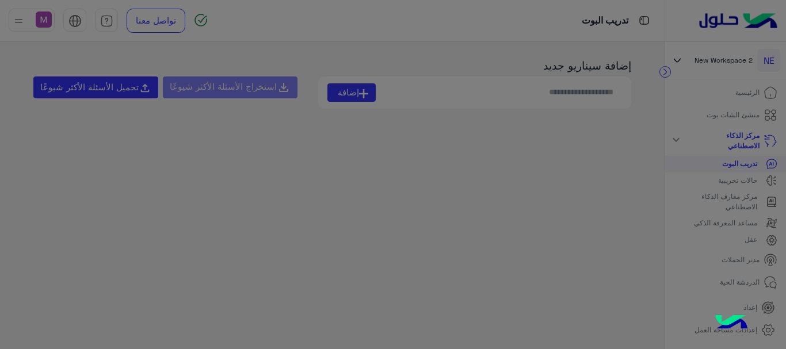
scroll to position [0, 0]
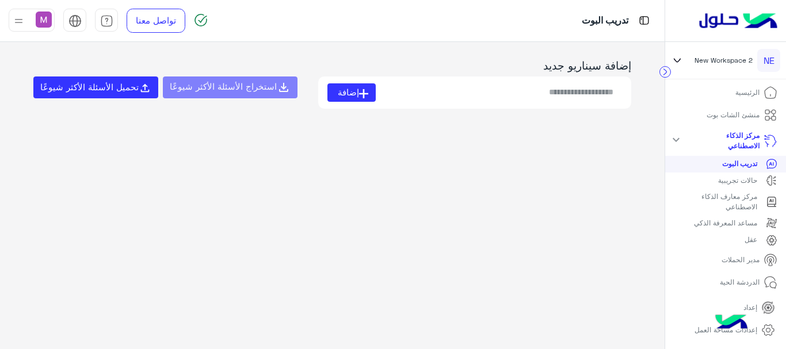
click at [738, 116] on p "منشئ الشات بوت" at bounding box center [733, 115] width 53 height 10
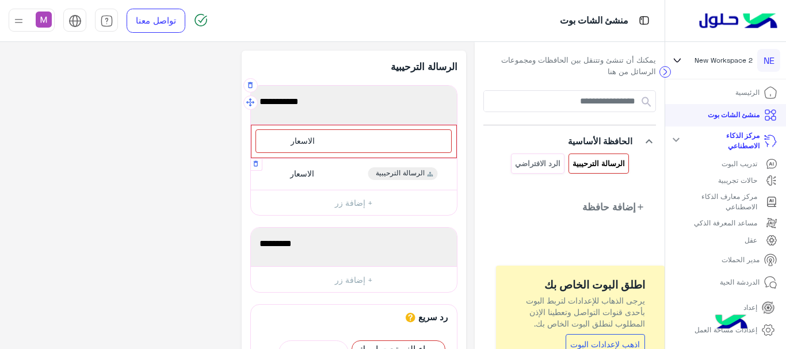
click at [278, 177] on div "الاسعار الرسالة الترحيبية" at bounding box center [353, 174] width 197 height 22
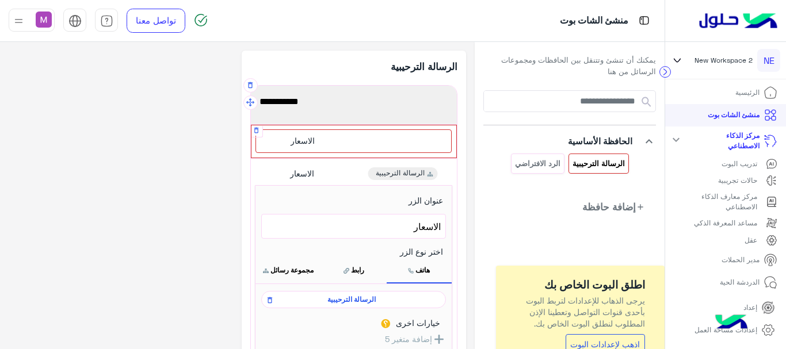
click at [324, 137] on div "الاسعار" at bounding box center [354, 142] width 196 height 24
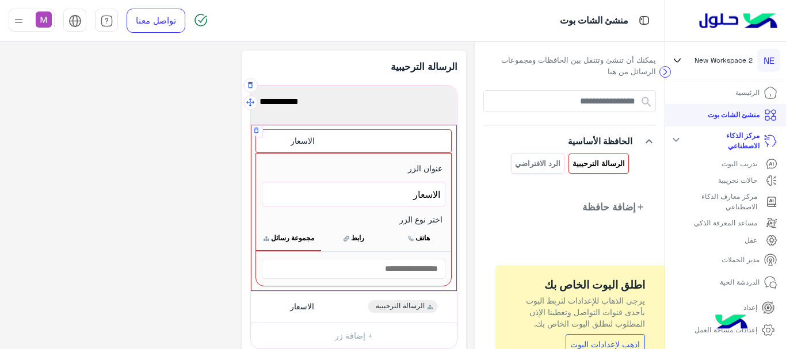
click at [324, 137] on div "الاسعار" at bounding box center [354, 142] width 196 height 24
click at [378, 273] on input "text" at bounding box center [354, 269] width 184 height 20
click at [416, 237] on button "هاتف" at bounding box center [418, 238] width 65 height 24
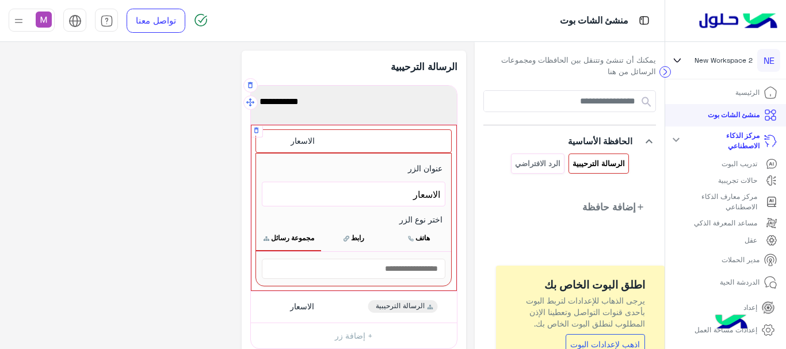
click at [416, 237] on button "هاتف" at bounding box center [418, 238] width 65 height 24
click at [384, 269] on input "text" at bounding box center [354, 269] width 184 height 20
click at [360, 270] on input "text" at bounding box center [354, 269] width 184 height 20
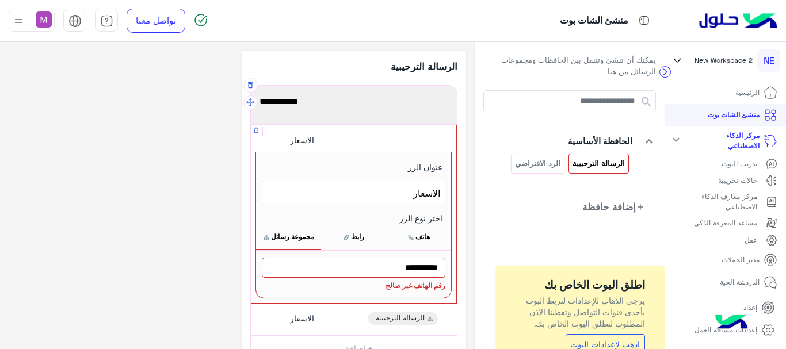
click at [370, 267] on input "**********" at bounding box center [354, 268] width 184 height 20
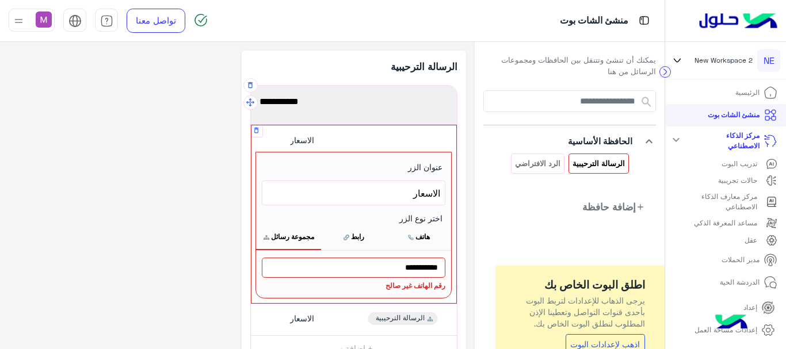
click at [370, 267] on input "**********" at bounding box center [354, 268] width 184 height 20
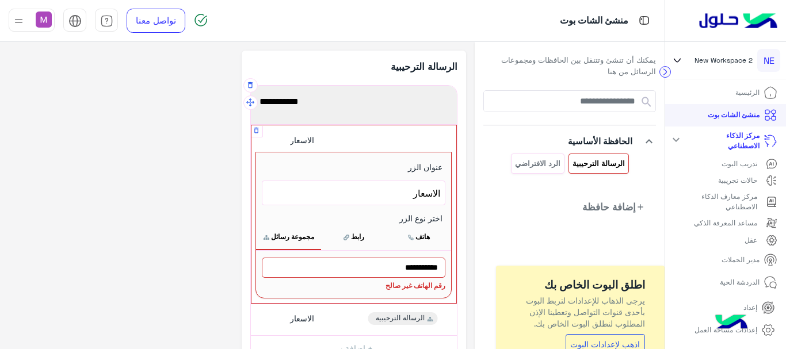
click at [370, 267] on input "**********" at bounding box center [354, 268] width 184 height 20
type input "**********"
click at [370, 295] on div "**********" at bounding box center [353, 274] width 195 height 47
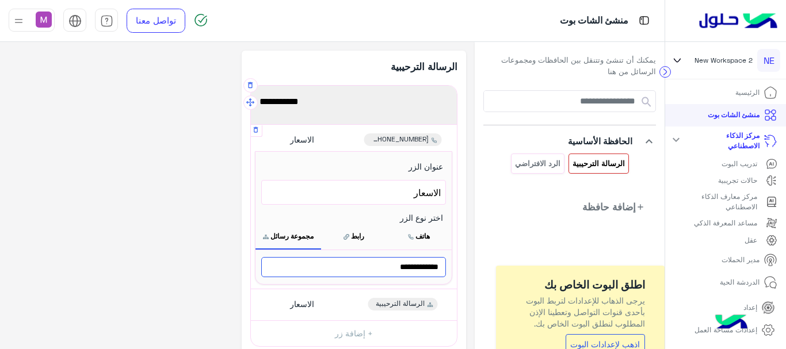
click at [324, 275] on input "**********" at bounding box center [353, 267] width 185 height 20
click at [359, 269] on input "**********" at bounding box center [353, 267] width 185 height 20
click at [413, 237] on button "هاتف" at bounding box center [419, 237] width 66 height 24
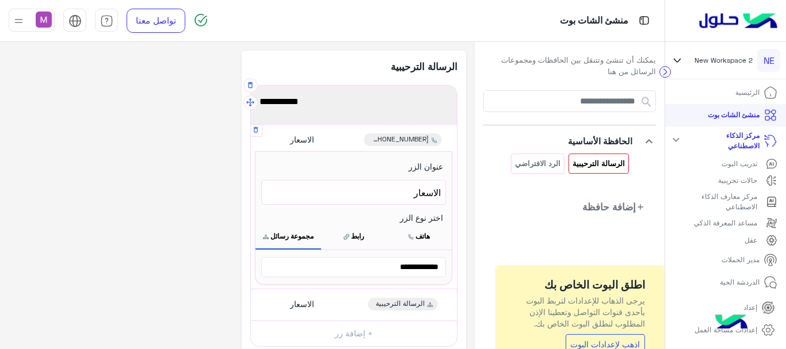
click at [287, 241] on button "مجموعة رسائل" at bounding box center [289, 237] width 66 height 24
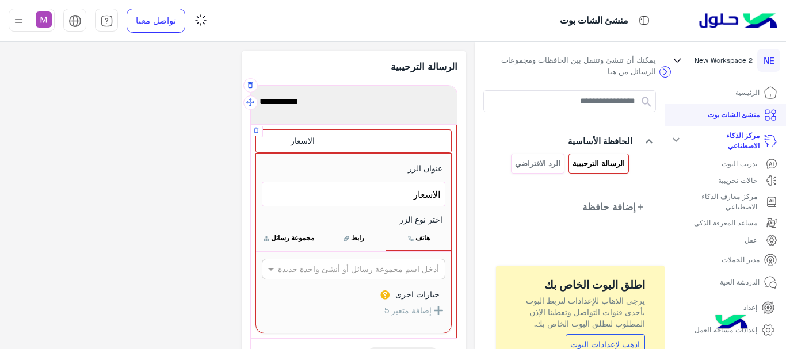
click at [287, 241] on button "مجموعة رسائل" at bounding box center [288, 238] width 65 height 24
click at [292, 238] on button "مجموعة رسائل" at bounding box center [288, 238] width 65 height 24
click at [351, 240] on button "رابط" at bounding box center [353, 238] width 65 height 24
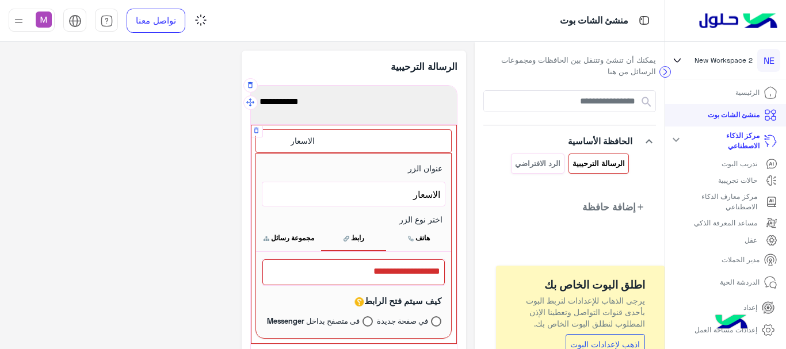
click at [351, 240] on button "رابط" at bounding box center [353, 238] width 65 height 24
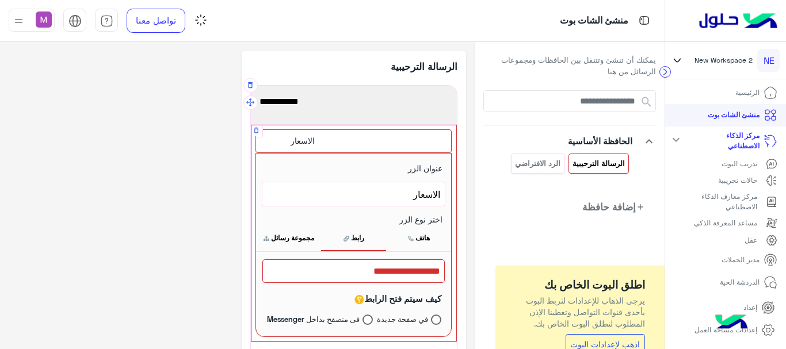
click at [295, 238] on button "مجموعة رسائل" at bounding box center [288, 238] width 65 height 24
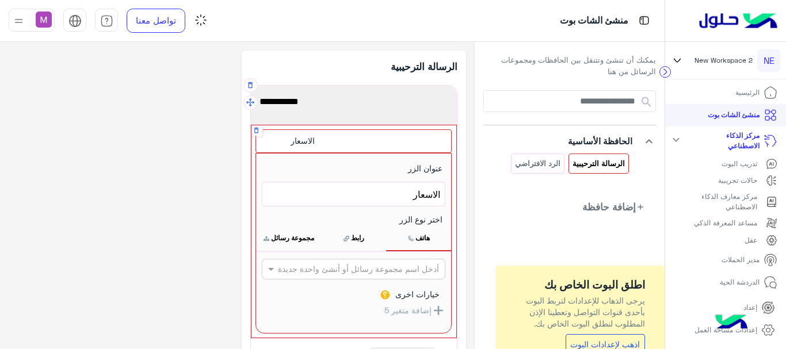
click at [295, 238] on button "مجموعة رسائل" at bounding box center [288, 238] width 65 height 24
click at [294, 233] on button "مجموعة رسائل" at bounding box center [288, 238] width 65 height 24
click at [294, 234] on button "مجموعة رسائل" at bounding box center [288, 238] width 65 height 24
click at [296, 269] on div at bounding box center [354, 269] width 182 height 13
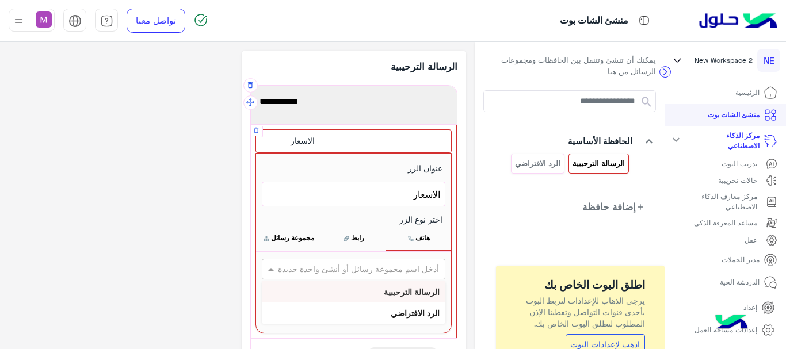
click at [397, 292] on b "الرسالة الترحيبية" at bounding box center [412, 292] width 56 height 10
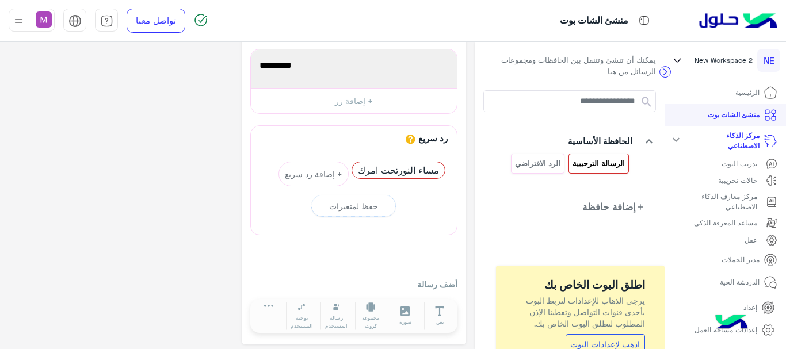
scroll to position [359, 0]
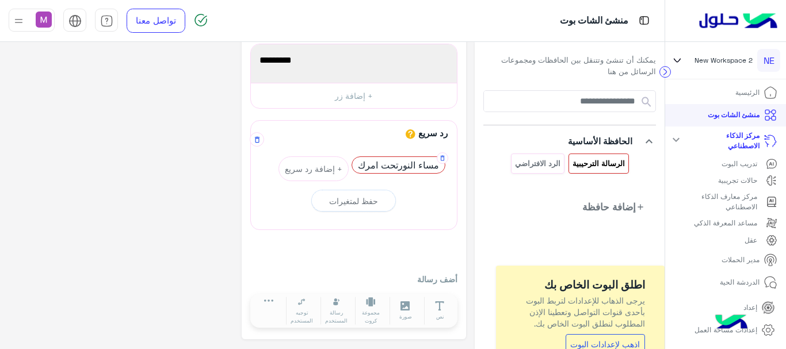
click at [393, 163] on span "مساء النورتحت امرك" at bounding box center [398, 165] width 93 height 16
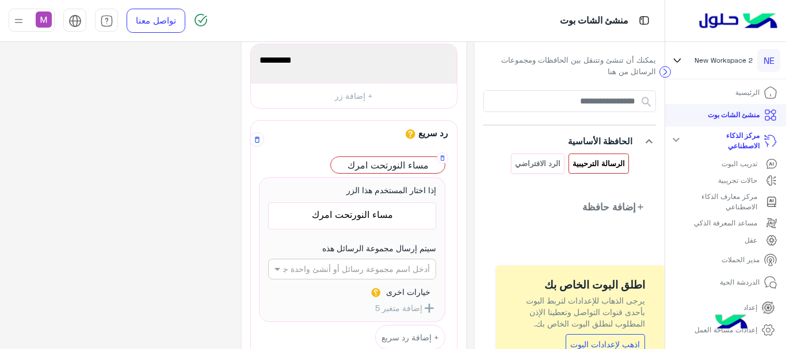
click at [387, 161] on span "مساء النورتحت امرك" at bounding box center [388, 165] width 114 height 16
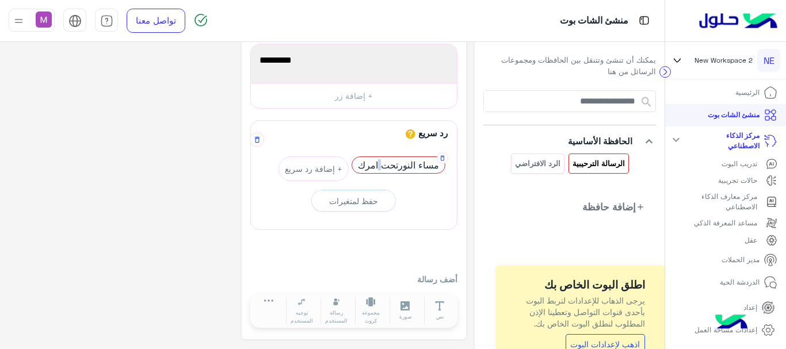
click at [387, 161] on span "مساء النورتحت امرك" at bounding box center [398, 165] width 93 height 16
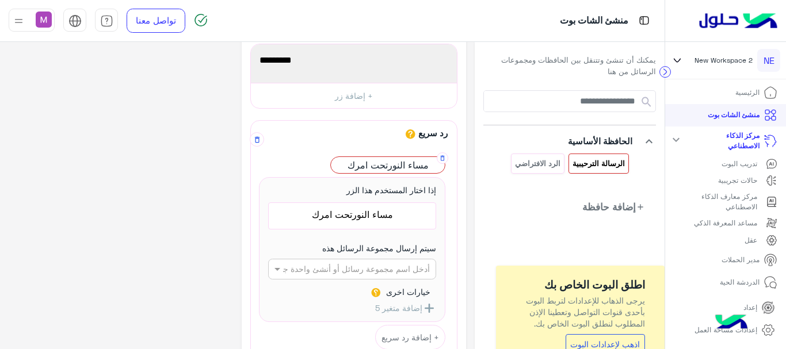
click at [394, 166] on span "مساء النورتحت امرك" at bounding box center [388, 165] width 114 height 16
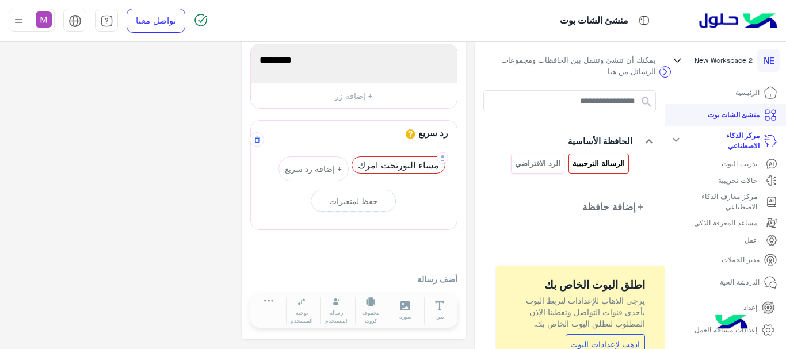
click at [399, 163] on span "مساء النورتحت امرك" at bounding box center [398, 165] width 93 height 16
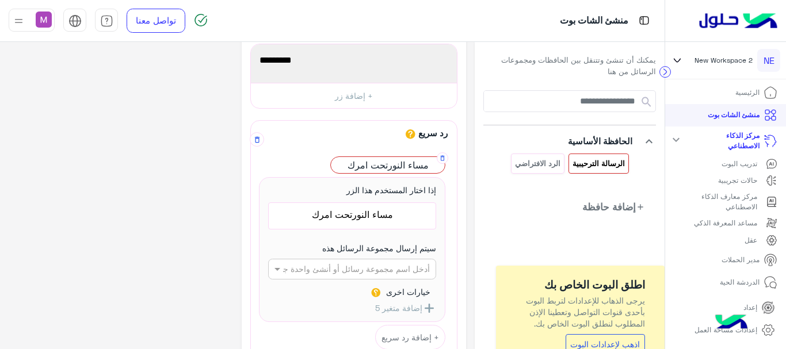
click at [345, 215] on span "مساء النورتحت امرك" at bounding box center [352, 214] width 159 height 15
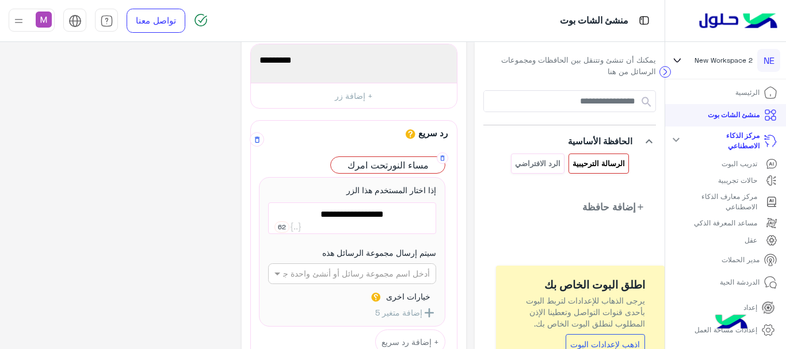
click at [352, 214] on span "مساء النورتحت امرك" at bounding box center [352, 214] width 159 height 15
click at [356, 216] on span "مساء النورتحت امرك" at bounding box center [352, 214] width 159 height 15
type textarea "**********"
click at [199, 247] on div "**********" at bounding box center [238, 103] width 458 height 822
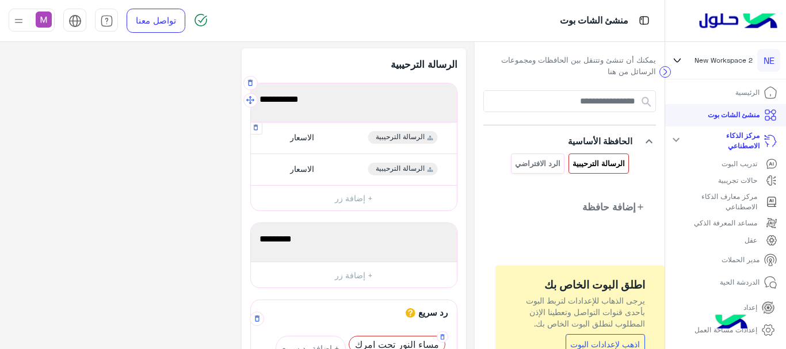
scroll to position [0, 0]
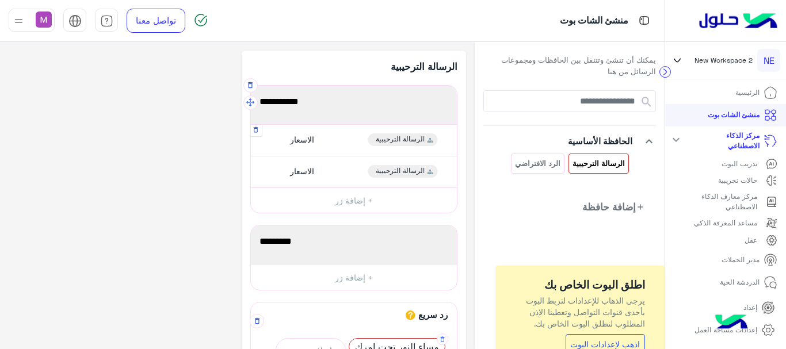
click at [680, 140] on mat-icon "expand_more" at bounding box center [677, 140] width 14 height 14
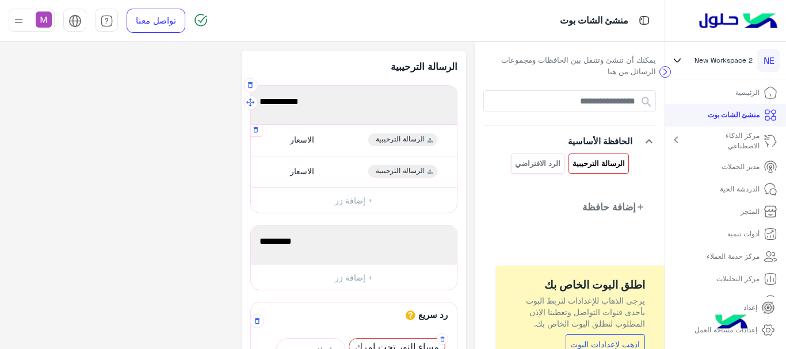
click at [680, 140] on mat-icon "chevron_right" at bounding box center [677, 140] width 14 height 14
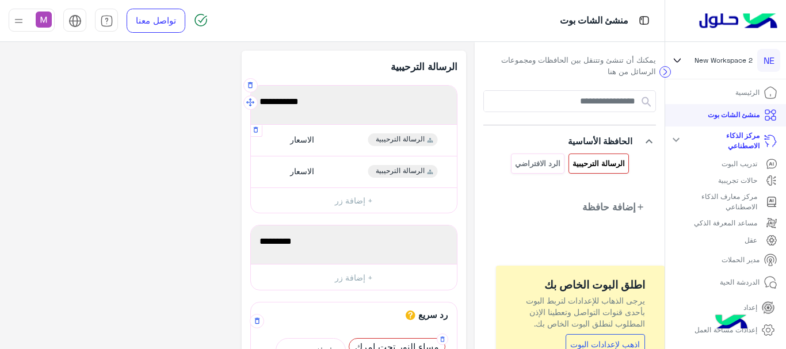
click at [680, 140] on mat-icon "expand_more" at bounding box center [677, 140] width 14 height 14
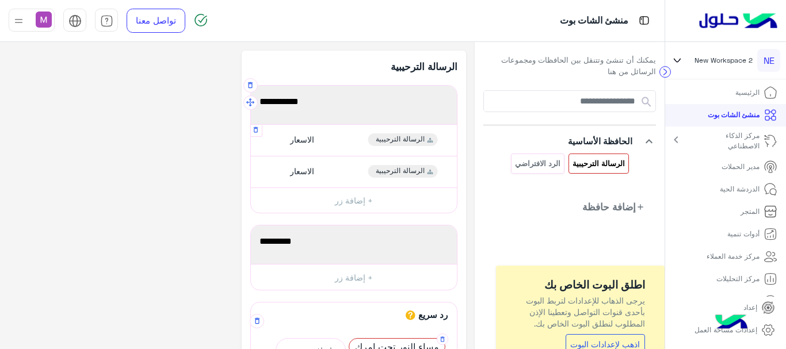
click at [680, 140] on mat-icon "chevron_right" at bounding box center [677, 140] width 14 height 14
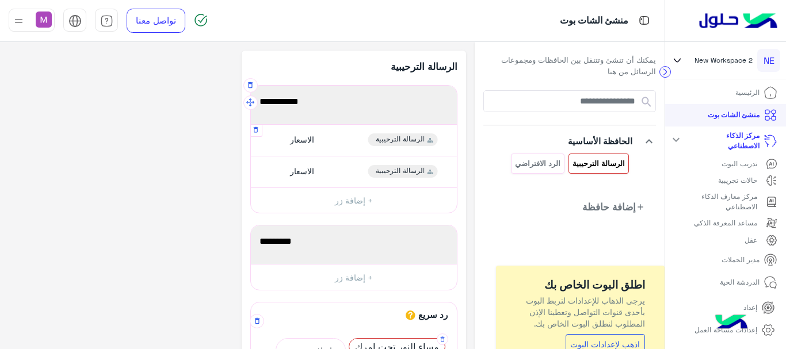
click at [680, 138] on mat-icon "expand_more" at bounding box center [677, 140] width 14 height 14
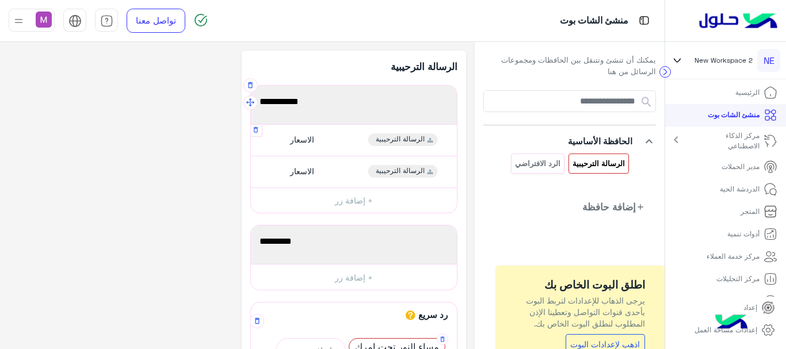
click at [680, 138] on mat-icon "chevron_right" at bounding box center [677, 140] width 14 height 14
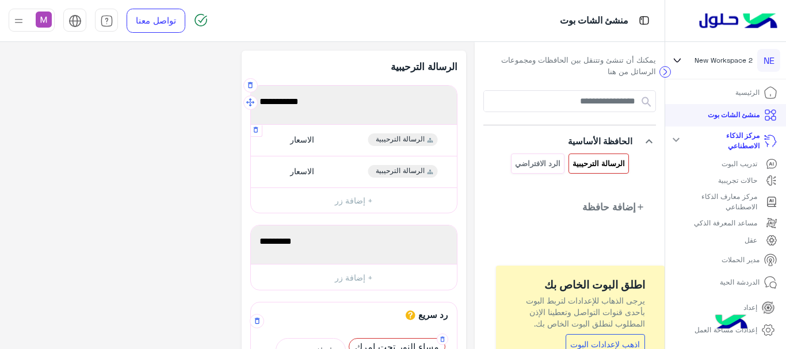
click at [698, 138] on link "مركز الذكاء الاصطناعي" at bounding box center [737, 141] width 98 height 29
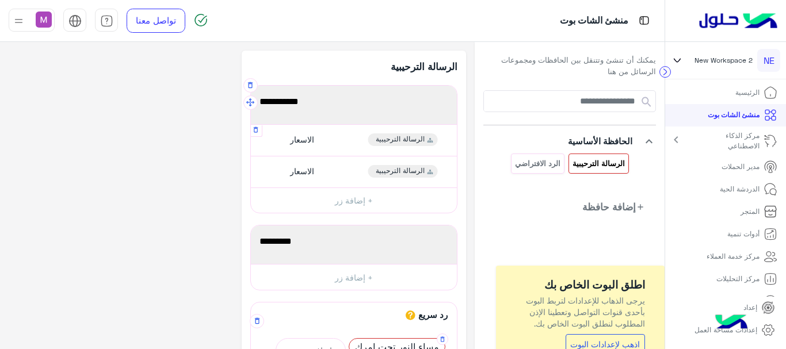
click at [744, 166] on p "مدير الحملات" at bounding box center [741, 167] width 38 height 10
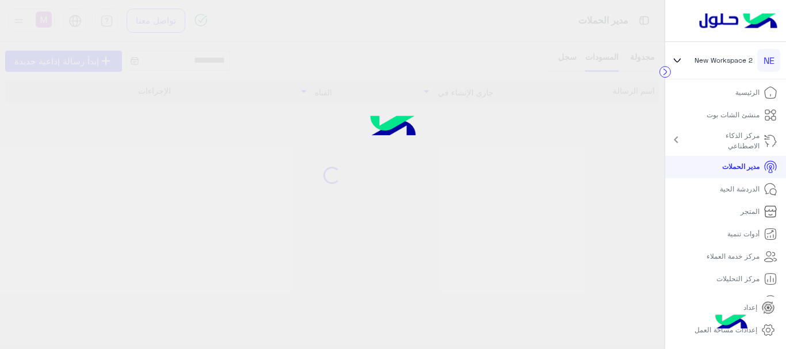
click at [746, 163] on p "مدير الحملات" at bounding box center [741, 167] width 37 height 10
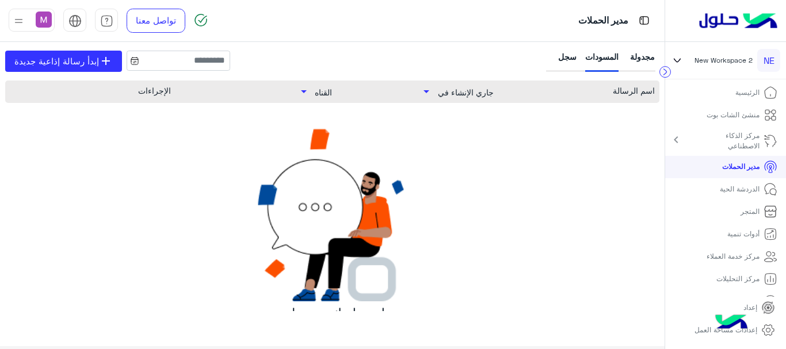
click at [432, 93] on span "arrow_drop_down" at bounding box center [427, 92] width 22 height 14
click at [467, 108] on span "هذا [DATE]" at bounding box center [461, 109] width 58 height 12
click at [641, 91] on div "اسم الرسالة" at bounding box center [574, 92] width 161 height 14
click at [306, 93] on span "arrow_drop_down" at bounding box center [303, 92] width 22 height 14
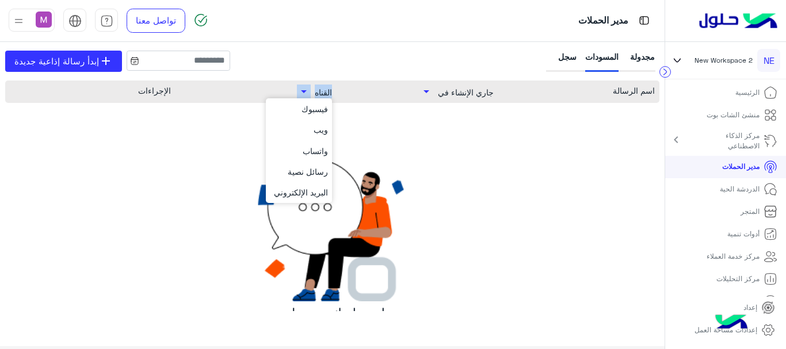
click at [306, 93] on span "arrow_drop_down" at bounding box center [303, 92] width 22 height 14
click at [319, 149] on span "واتساب" at bounding box center [300, 151] width 58 height 12
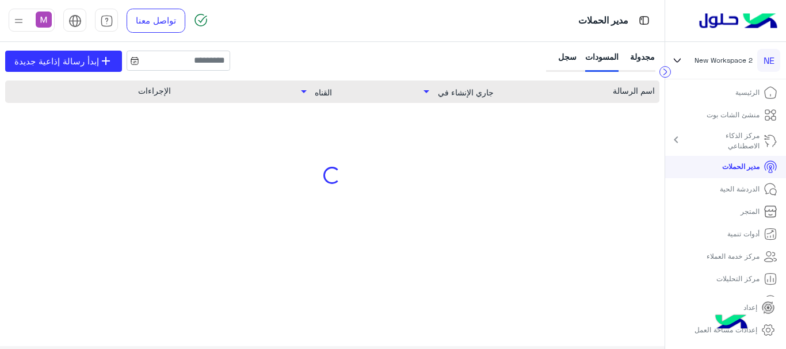
click at [319, 149] on div at bounding box center [332, 175] width 655 height 173
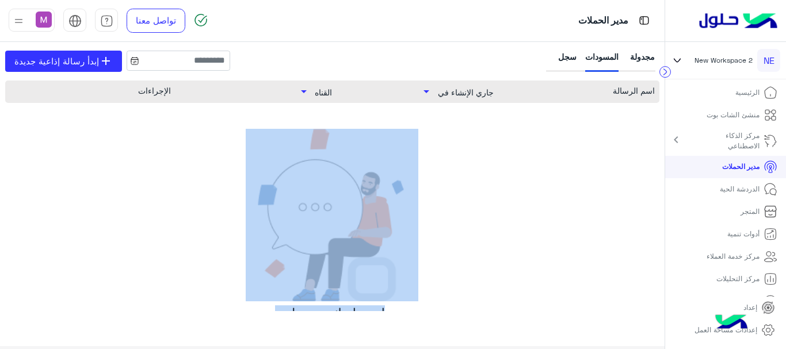
click at [205, 164] on div "ليس لديك مسودات add إبدأ رسالة إذاعية جديدة" at bounding box center [332, 242] width 655 height 227
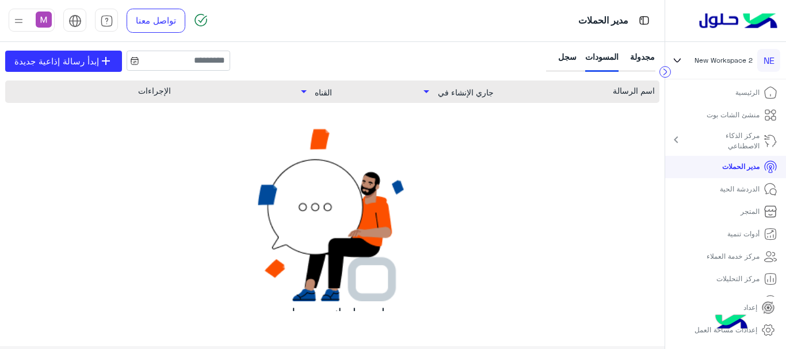
click at [151, 90] on div "الإجراءات" at bounding box center [90, 92] width 161 height 14
click at [131, 62] on icon at bounding box center [134, 60] width 9 height 9
click at [617, 112] on div "اسم الرسالة جاري الإنشاء في arrow_drop_down القناه arrow_drop_down الإجراءات لي…" at bounding box center [332, 196] width 655 height 231
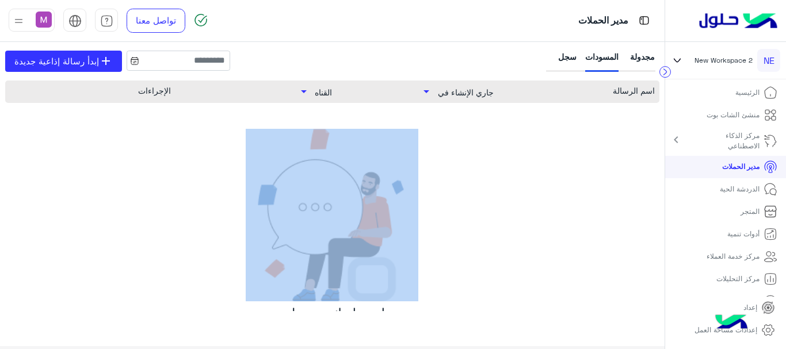
click at [617, 112] on div "اسم الرسالة جاري الإنشاء في arrow_drop_down القناه arrow_drop_down الإجراءات لي…" at bounding box center [332, 196] width 655 height 231
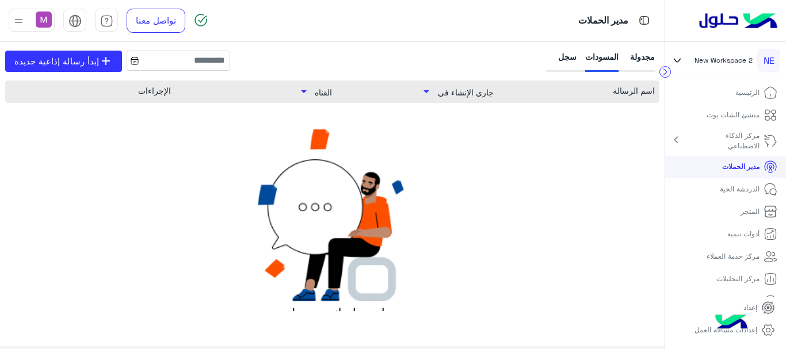
click at [629, 97] on div "اسم الرسالة" at bounding box center [574, 92] width 161 height 14
click at [463, 93] on span "جاري الإنشاء في" at bounding box center [466, 93] width 56 height 10
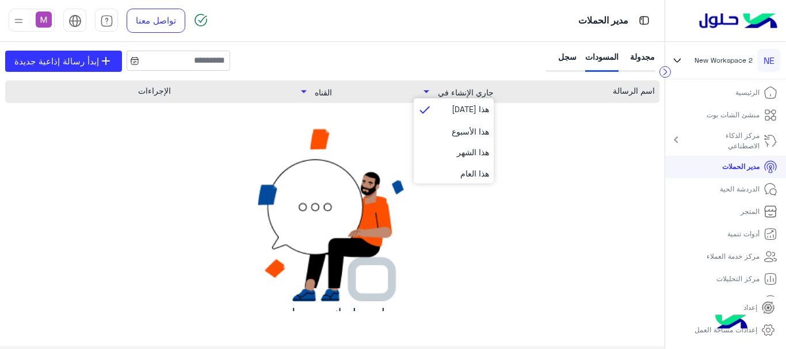
click at [572, 123] on div "اسم الرسالة جاري الإنشاء في arrow_drop_down هذا [DATE] done هذا الأسبوع هذا الش…" at bounding box center [332, 196] width 655 height 231
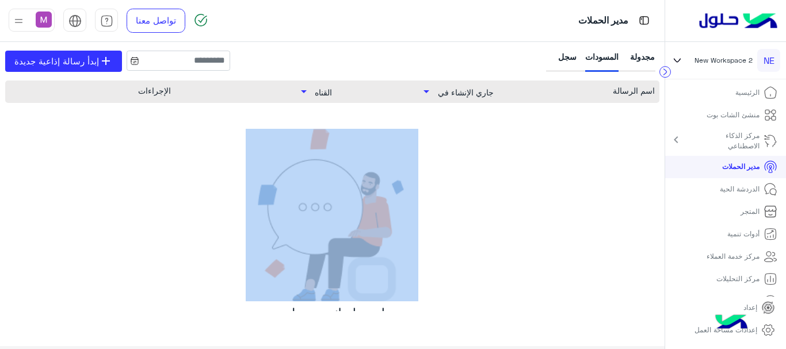
click at [572, 123] on div "اسم الرسالة جاري الإنشاء في arrow_drop_down القناه arrow_drop_down الإجراءات لي…" at bounding box center [332, 196] width 655 height 231
click at [643, 97] on div "اسم الرسالة" at bounding box center [574, 92] width 161 height 14
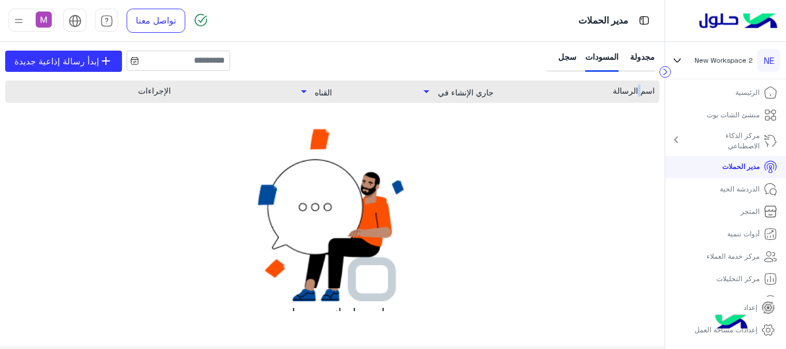
click at [643, 97] on div "اسم الرسالة" at bounding box center [574, 92] width 161 height 14
click at [561, 57] on div "سجل" at bounding box center [563, 61] width 28 height 21
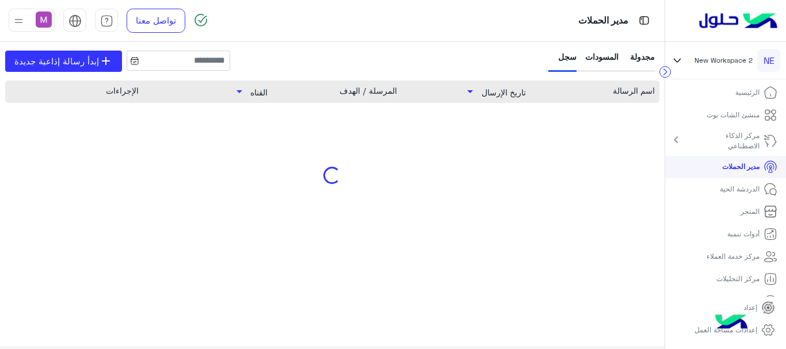
click at [561, 57] on div "سجل" at bounding box center [563, 61] width 28 height 21
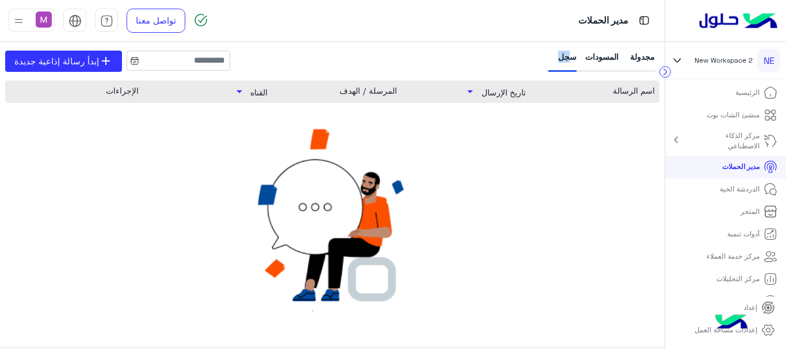
click at [595, 58] on div "المسودات" at bounding box center [601, 61] width 33 height 21
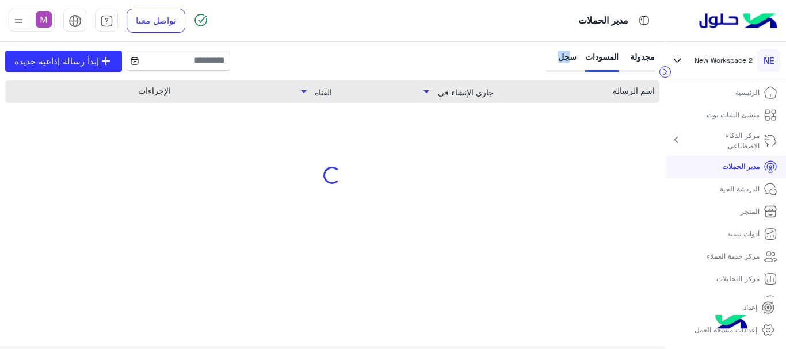
click at [595, 58] on div "المسودات" at bounding box center [601, 61] width 33 height 21
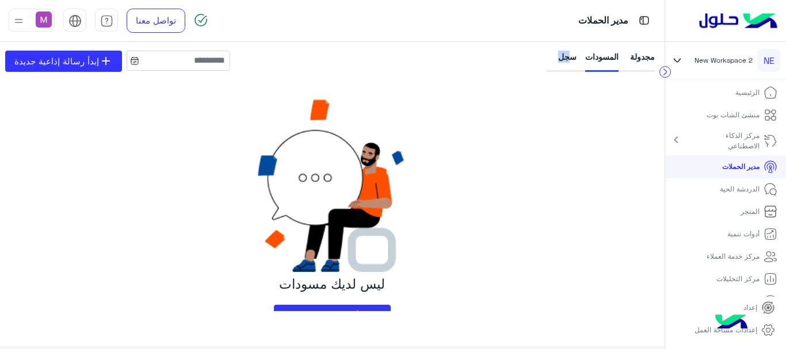
scroll to position [44, 0]
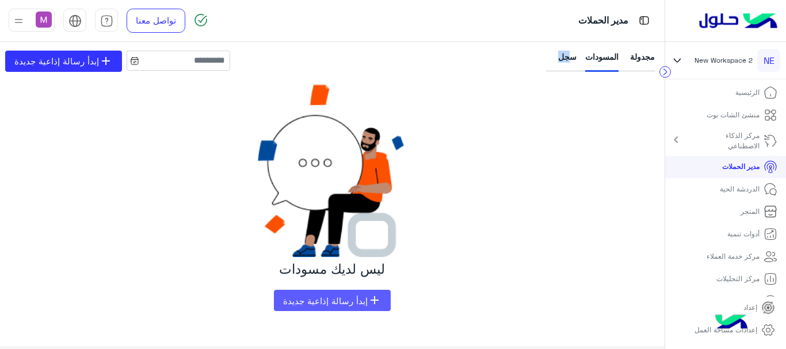
click at [331, 299] on span "إبدأ رسالة إذاعية جديدة" at bounding box center [325, 301] width 85 height 10
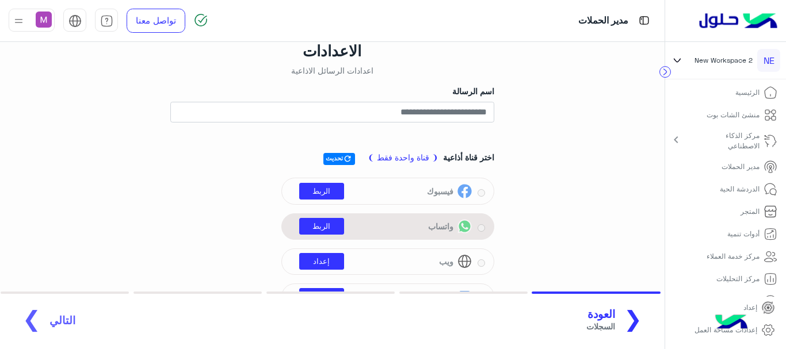
click at [465, 225] on div "واتساب الربط" at bounding box center [382, 226] width 182 height 17
click at [319, 227] on link "الربط" at bounding box center [321, 226] width 45 height 17
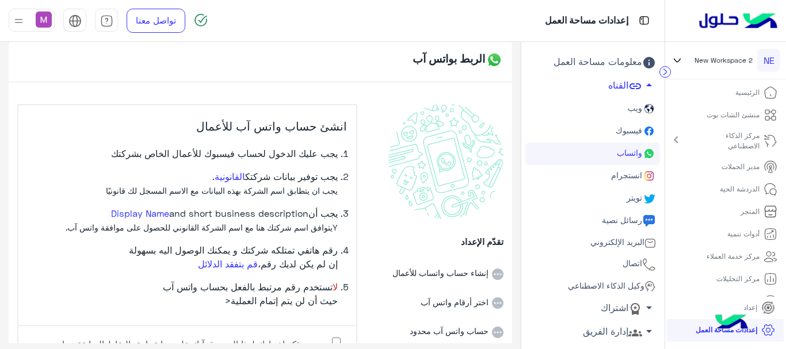
click at [634, 131] on span "فيسبوك" at bounding box center [628, 131] width 29 height 10
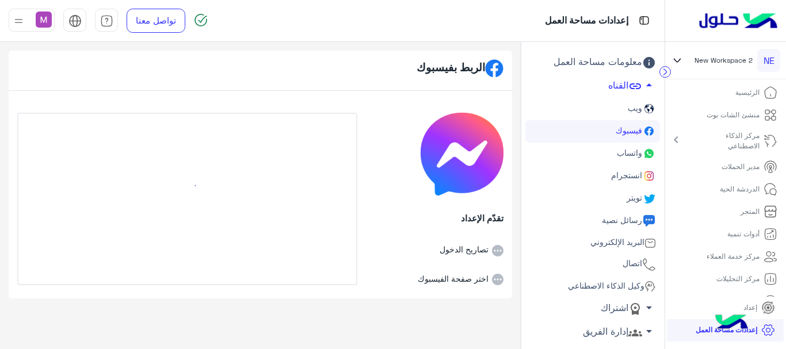
click at [634, 131] on span "فيسبوك" at bounding box center [628, 131] width 29 height 10
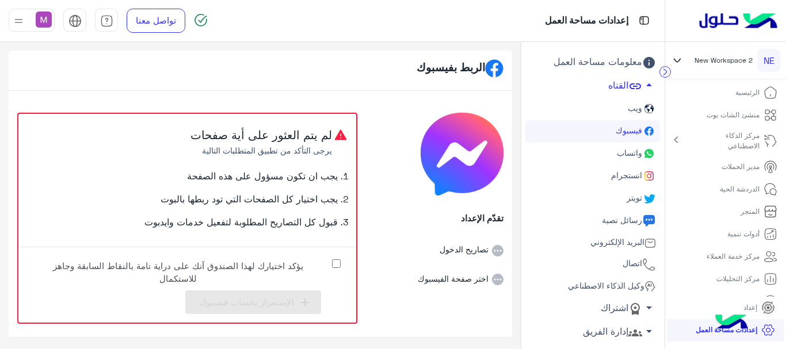
scroll to position [2, 0]
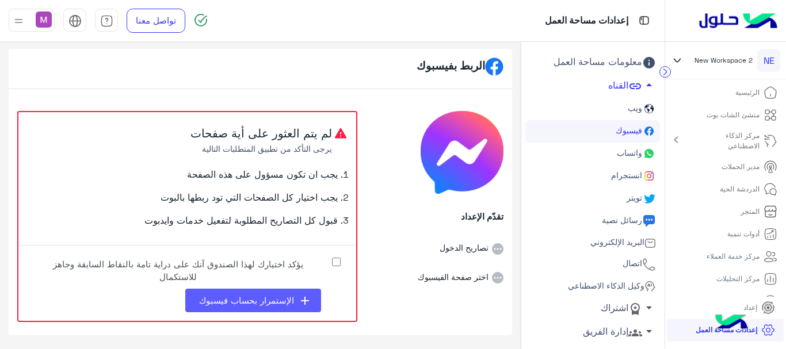
click at [255, 302] on span "الإستمرار بحساب فيسبوك" at bounding box center [246, 300] width 95 height 10
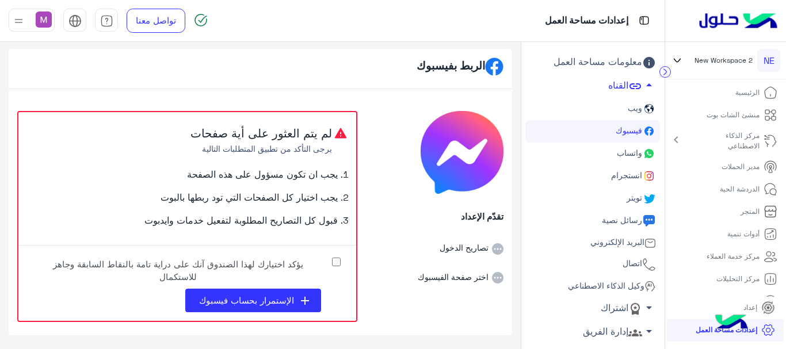
scroll to position [0, 0]
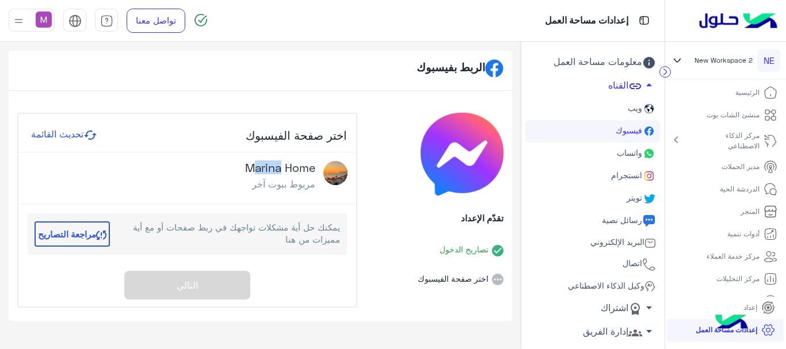
drag, startPoint x: 277, startPoint y: 171, endPoint x: 253, endPoint y: 170, distance: 24.2
click at [253, 170] on h4 "Marina Home" at bounding box center [280, 167] width 70 height 13
click at [236, 176] on div "Marina Home مربوط ببوت آخر" at bounding box center [268, 178] width 161 height 35
click at [343, 174] on img at bounding box center [336, 173] width 24 height 24
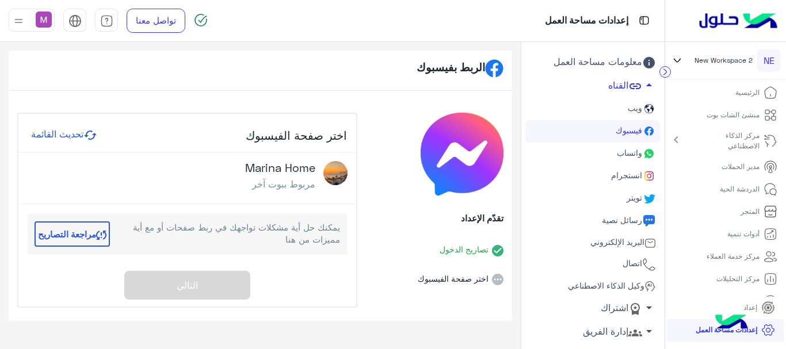
click at [343, 174] on img at bounding box center [336, 173] width 24 height 24
click at [60, 132] on button "تحديث القائمة" at bounding box center [64, 135] width 73 height 15
click at [211, 177] on div "Marina Home مربوط ببوت آخر" at bounding box center [268, 178] width 161 height 35
click at [66, 237] on button "مراجعة التصاريح" at bounding box center [72, 234] width 75 height 25
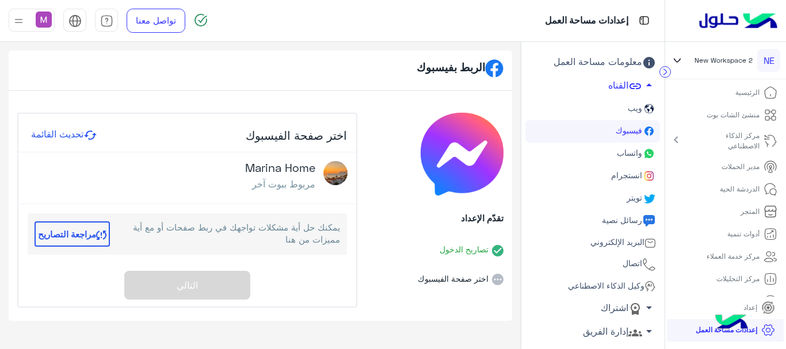
click at [66, 237] on button "مراجعة التصاريح" at bounding box center [72, 234] width 75 height 25
click at [286, 185] on p "مربوط ببوت آخر" at bounding box center [280, 183] width 70 height 11
click at [285, 176] on div "Marina Home مربوط ببوت آخر" at bounding box center [280, 178] width 70 height 35
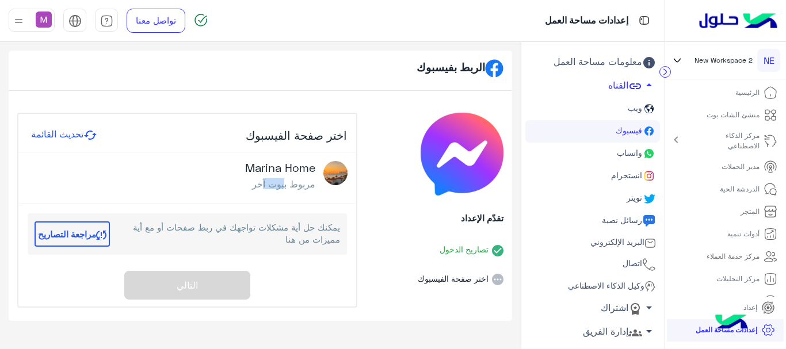
click at [285, 176] on div "Marina Home مربوط ببوت آخر" at bounding box center [280, 178] width 70 height 35
click at [265, 170] on h4 "Marina Home" at bounding box center [280, 167] width 70 height 13
click at [233, 186] on div "Marina Home مربوط ببوت آخر" at bounding box center [268, 178] width 161 height 35
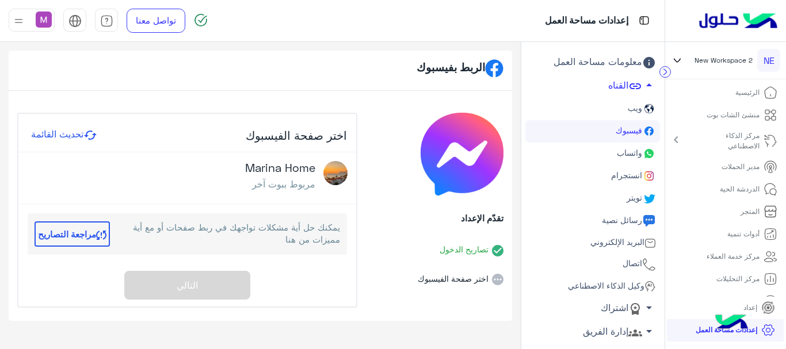
click at [630, 107] on span "ويب" at bounding box center [634, 108] width 17 height 10
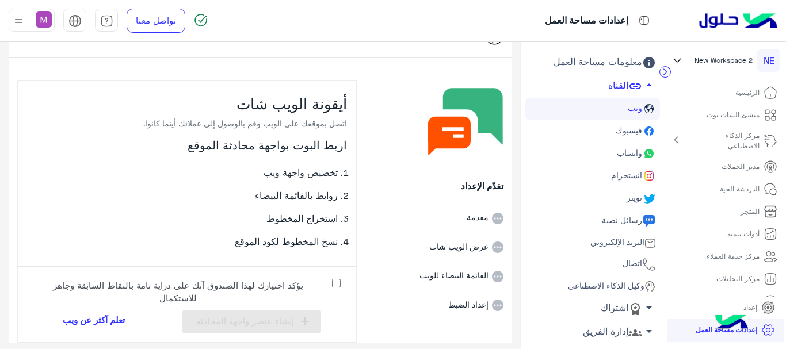
scroll to position [37, 0]
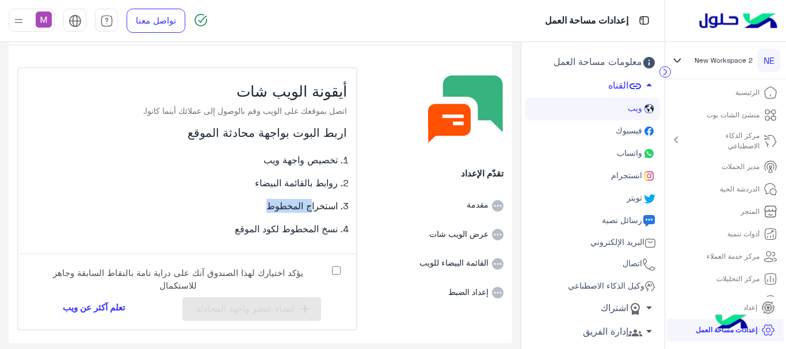
drag, startPoint x: 313, startPoint y: 210, endPoint x: 269, endPoint y: 212, distance: 43.8
click at [269, 212] on li "استخراج المخطوط" at bounding box center [183, 210] width 310 height 23
click at [474, 206] on li "مقدمة" at bounding box center [435, 196] width 136 height 29
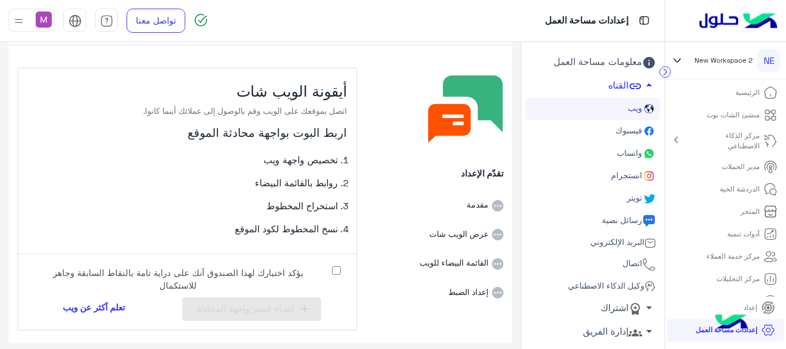
click at [467, 182] on li "مقدمة" at bounding box center [435, 196] width 136 height 29
click at [462, 235] on li "عرض الويب شات" at bounding box center [435, 226] width 136 height 29
click at [463, 266] on li "القائمة البيضاء للويب" at bounding box center [435, 255] width 136 height 29
click at [465, 292] on li "إعداد الضبط" at bounding box center [435, 284] width 136 height 29
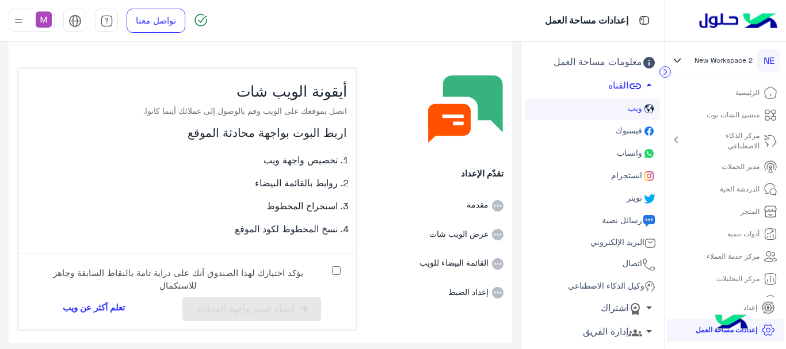
click at [465, 292] on li "إعداد الضبط" at bounding box center [435, 284] width 136 height 29
click at [107, 309] on link "تعلم آكثر عن ويب" at bounding box center [93, 310] width 79 height 24
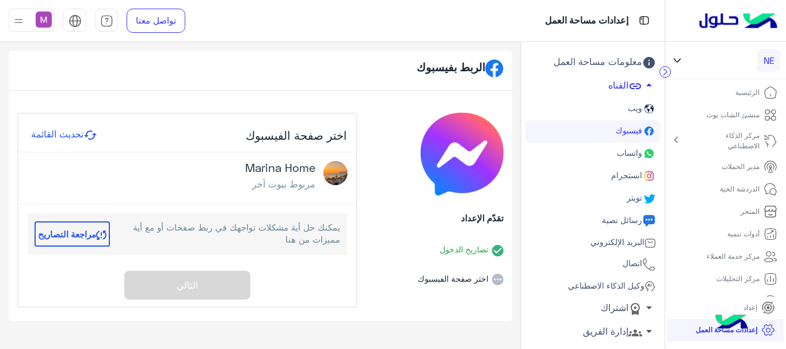
click at [295, 187] on p "مربوط ببوت آخر" at bounding box center [280, 183] width 70 height 11
click at [741, 114] on p "منشئ الشات بوت" at bounding box center [733, 115] width 53 height 10
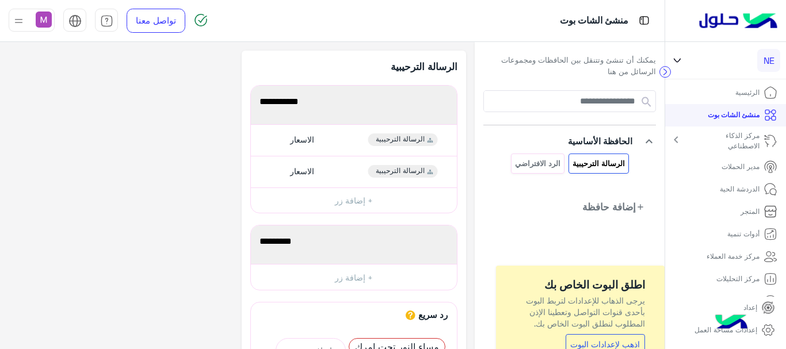
click at [680, 140] on mat-icon "chevron_right" at bounding box center [677, 140] width 14 height 14
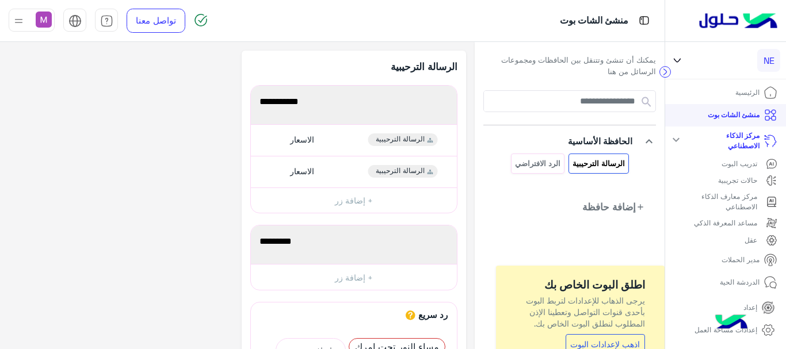
click at [680, 140] on mat-icon "expand_more" at bounding box center [677, 140] width 14 height 14
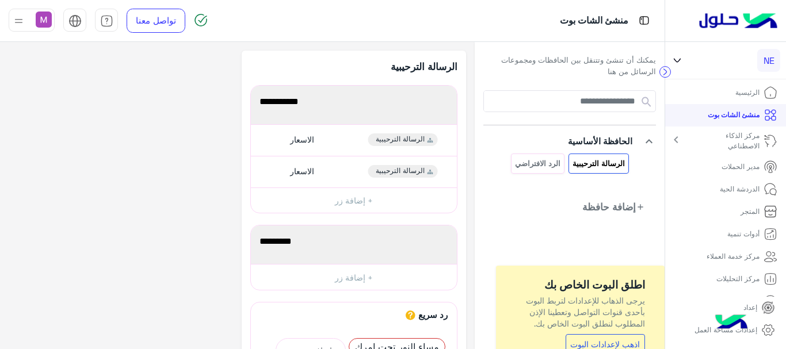
click at [680, 140] on mat-icon "chevron_right" at bounding box center [677, 140] width 14 height 14
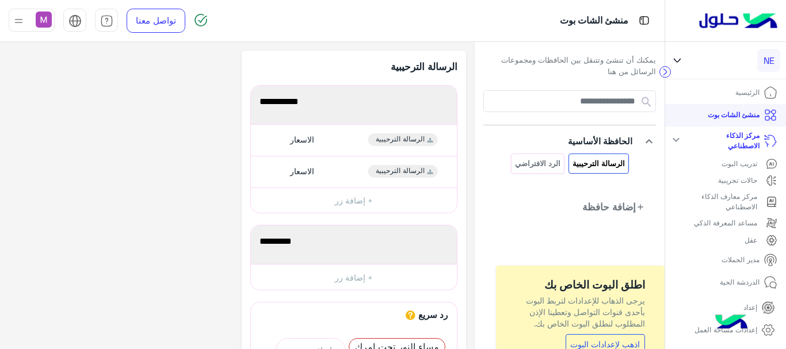
click at [752, 145] on p "مركز الذكاء الاصطناعي" at bounding box center [730, 141] width 59 height 21
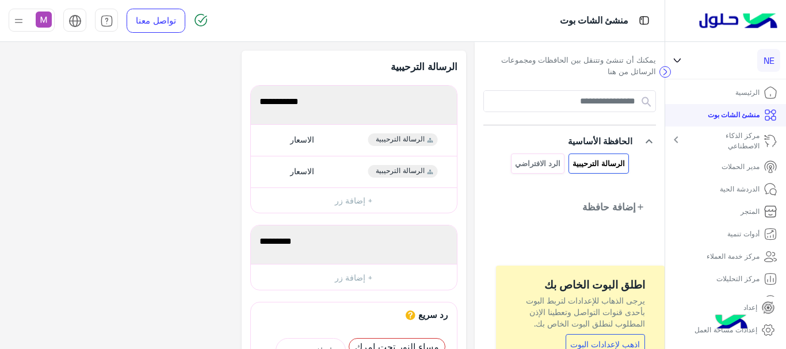
click at [752, 145] on p "مركز الذكاء الاصطناعي" at bounding box center [730, 141] width 59 height 21
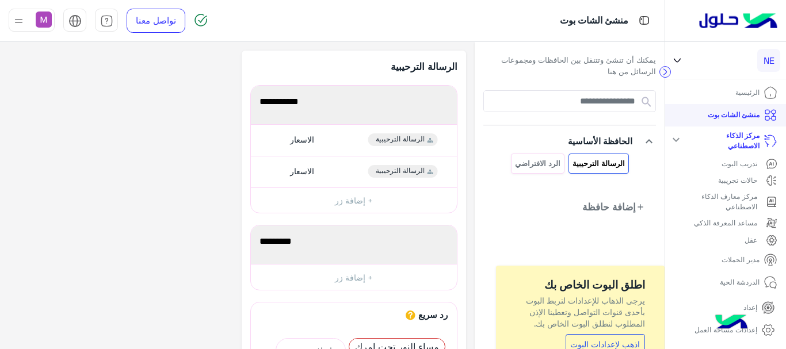
click at [752, 145] on p "مركز الذكاء الاصطناعي" at bounding box center [730, 141] width 59 height 21
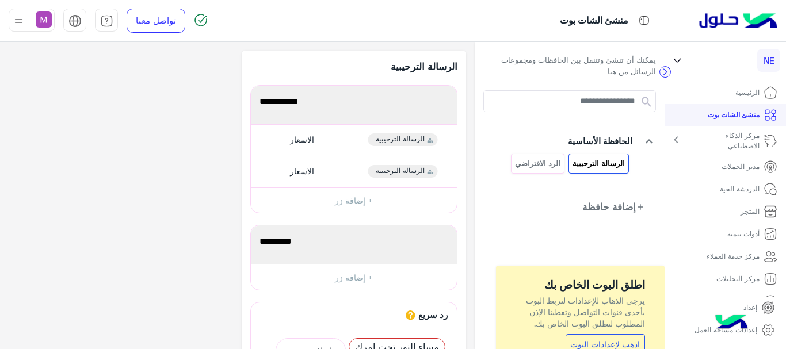
click at [752, 145] on p "مركز الذكاء الاصطناعي" at bounding box center [730, 141] width 59 height 21
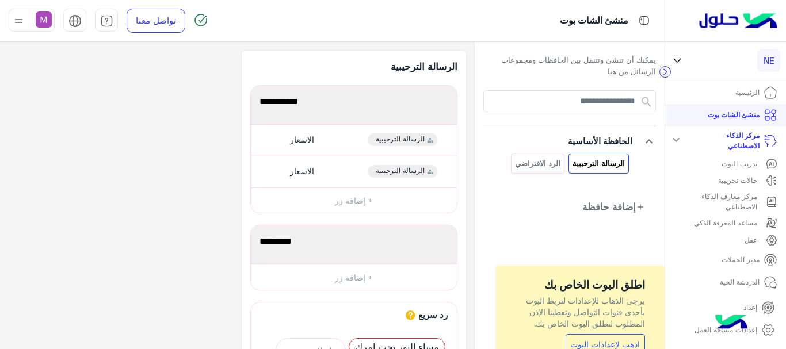
click at [741, 164] on p "تدريب البوت" at bounding box center [740, 164] width 36 height 10
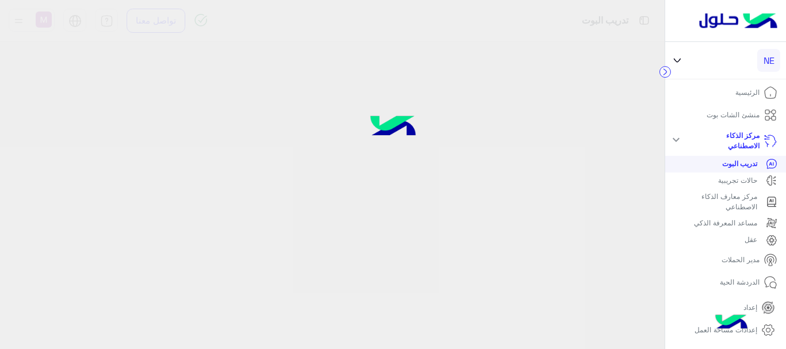
click at [741, 163] on p "تدريب البوت" at bounding box center [740, 164] width 35 height 10
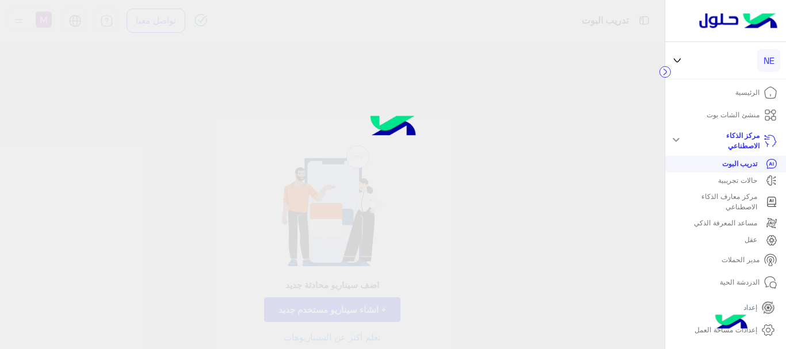
click at [741, 163] on p "تدريب البوت" at bounding box center [740, 164] width 35 height 10
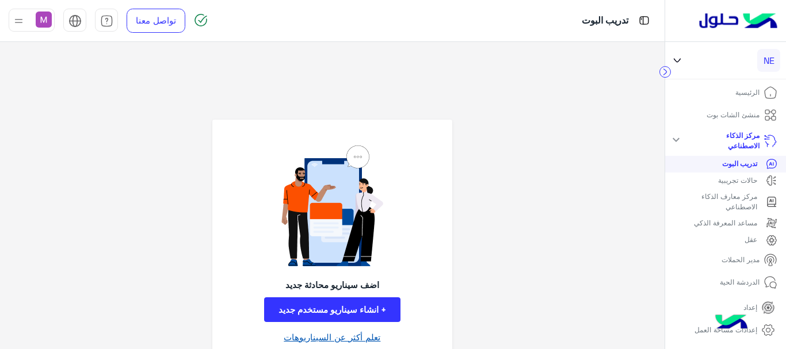
click at [353, 335] on link "تعلم أكثر عن السيناريوهات" at bounding box center [332, 337] width 97 height 13
